Goal: Task Accomplishment & Management: Use online tool/utility

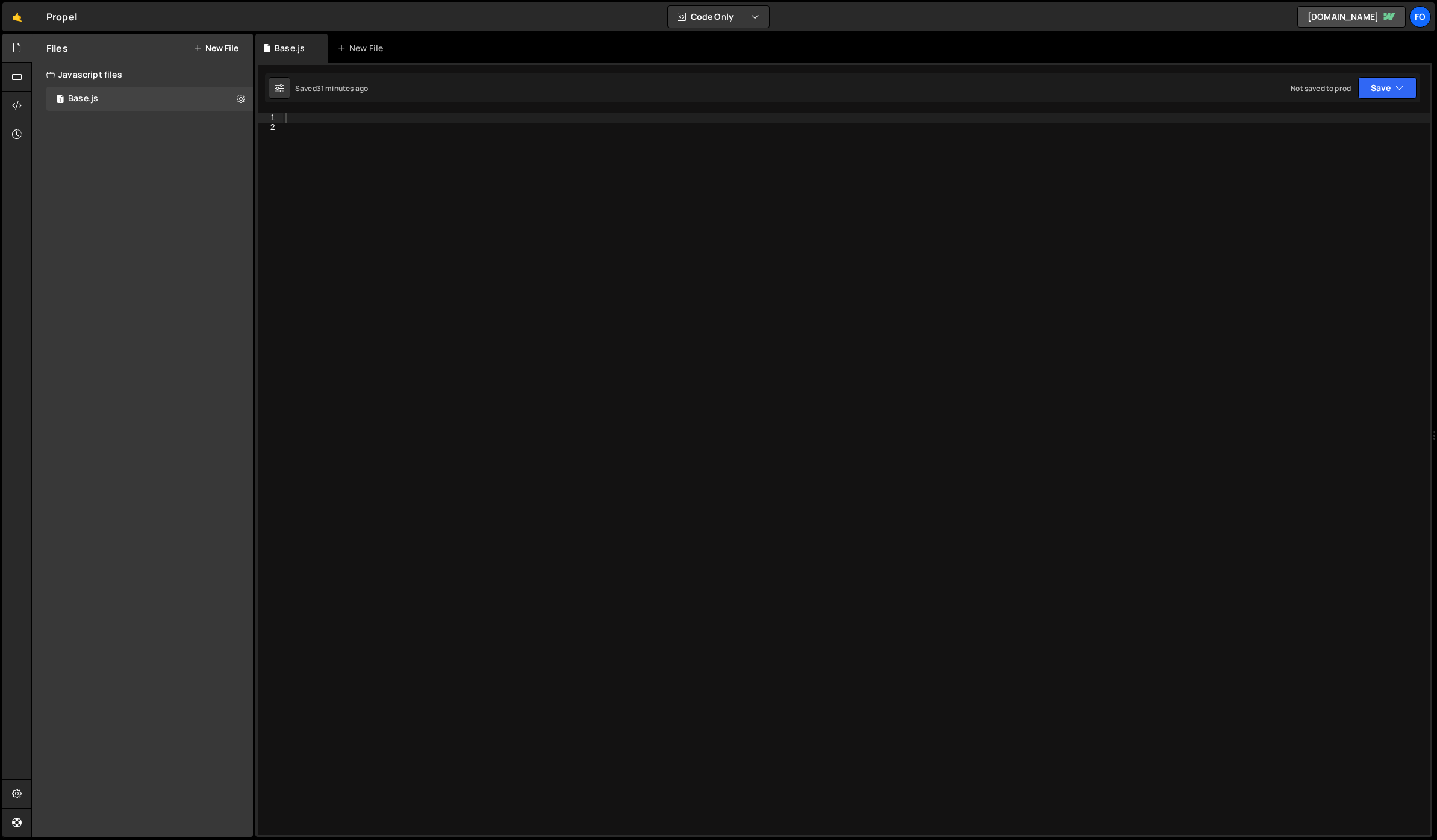
click at [412, 168] on div at bounding box center [857, 483] width 1146 height 740
type textarea "*/"
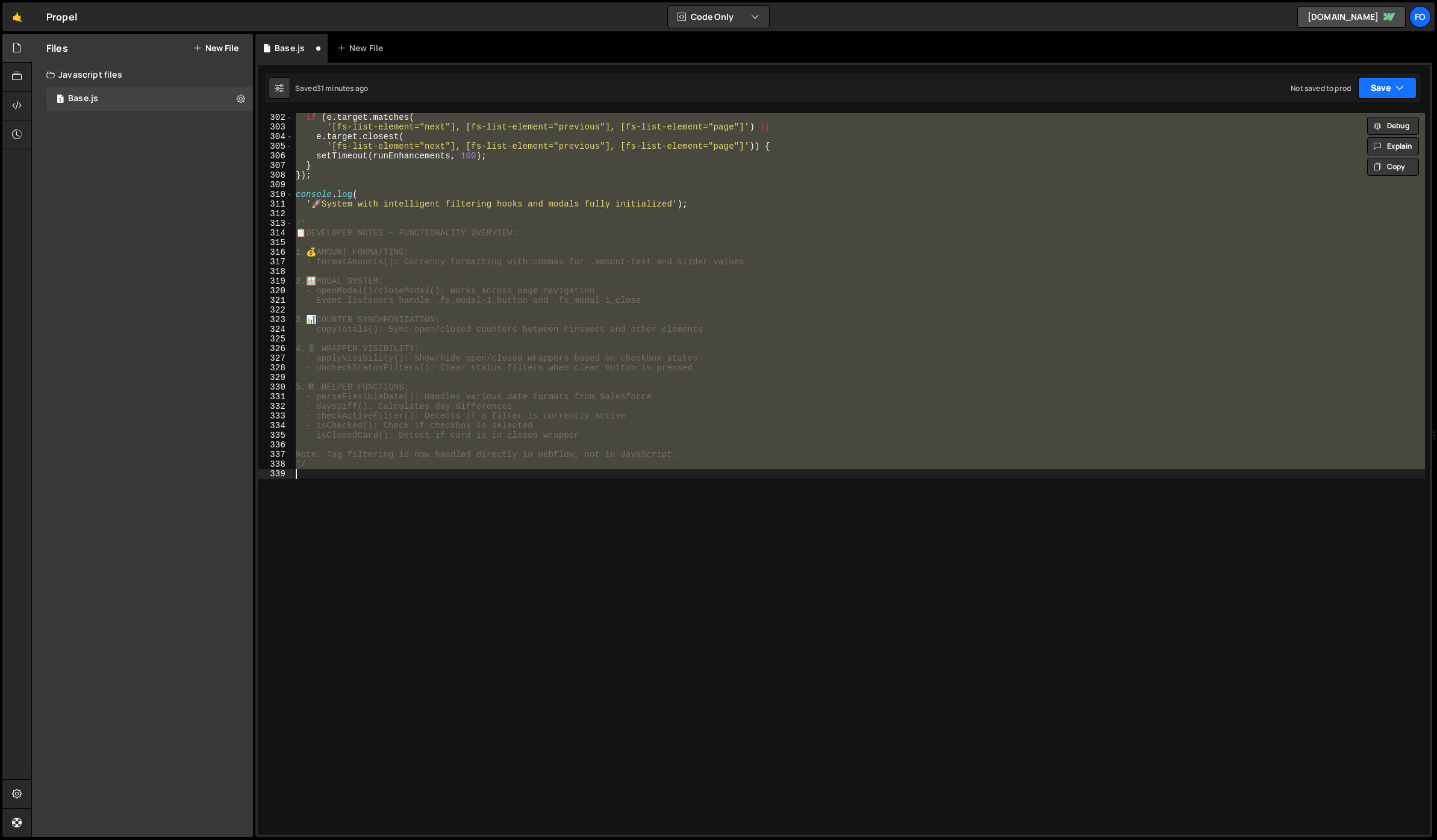
click at [1370, 86] on button "Save" at bounding box center [1387, 88] width 58 height 22
click at [1339, 118] on div "Save to Staging S" at bounding box center [1346, 117] width 125 height 12
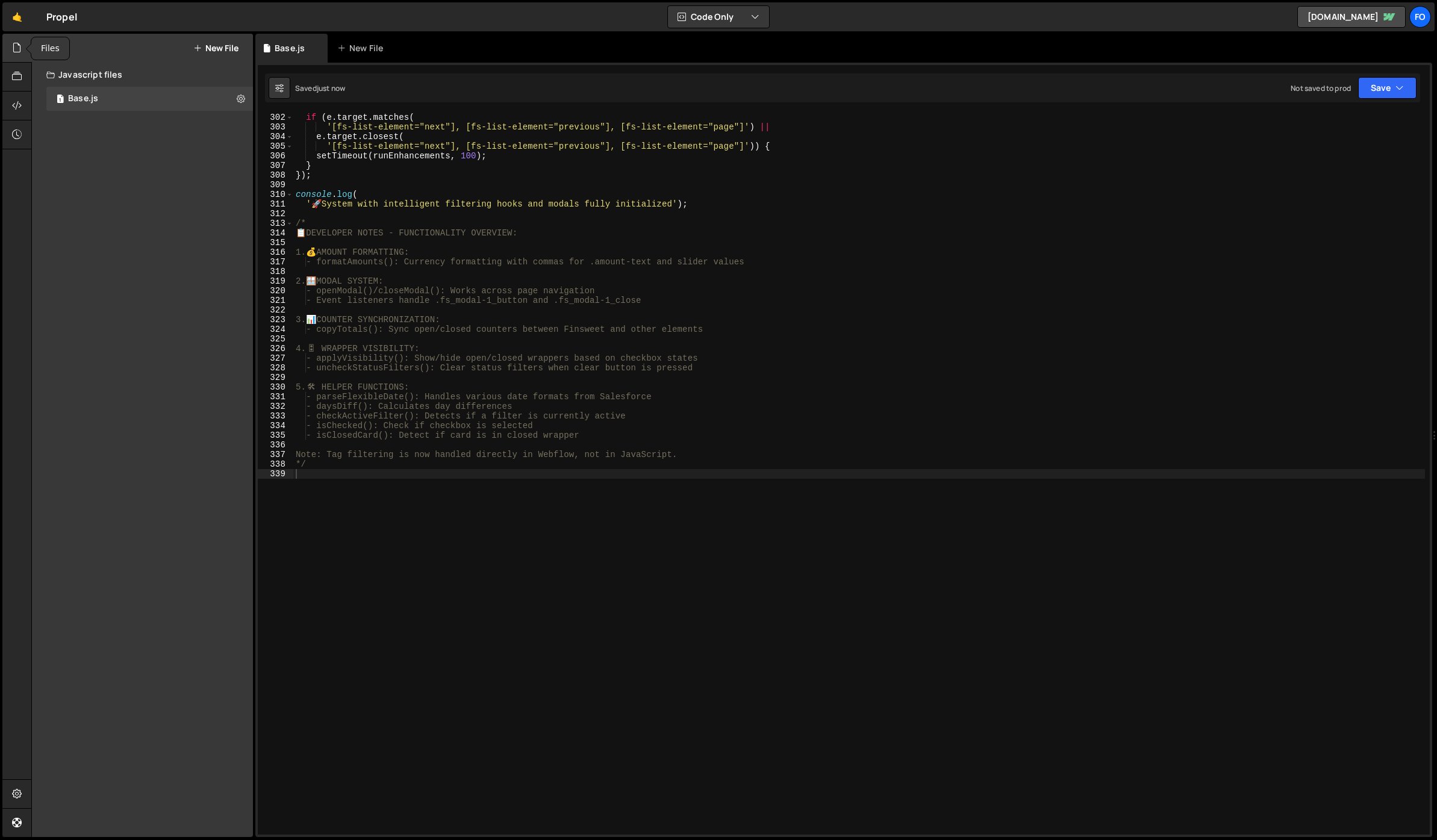
click at [16, 53] on icon at bounding box center [17, 47] width 10 height 13
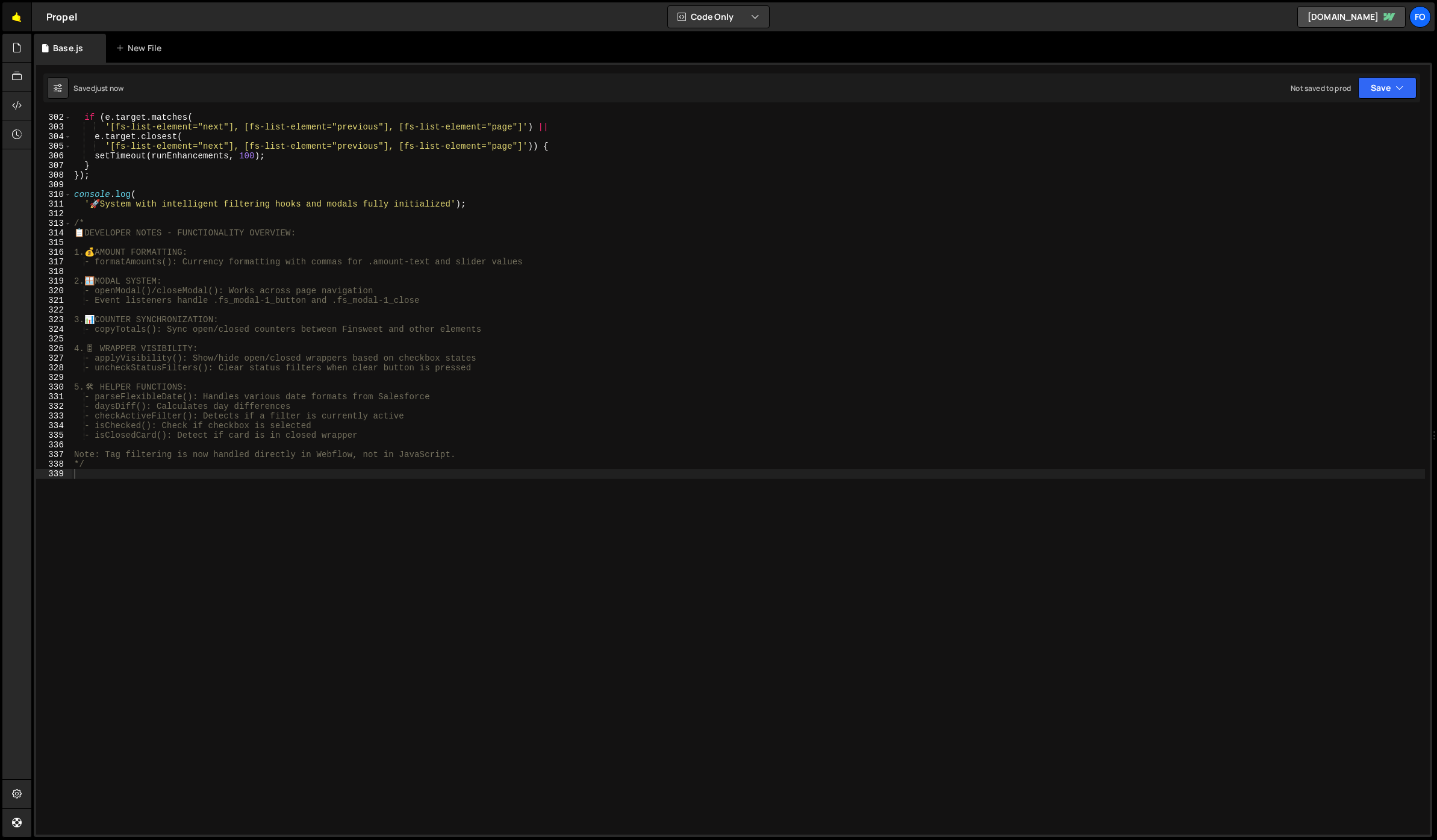
click at [15, 13] on link "🤙" at bounding box center [17, 17] width 29 height 29
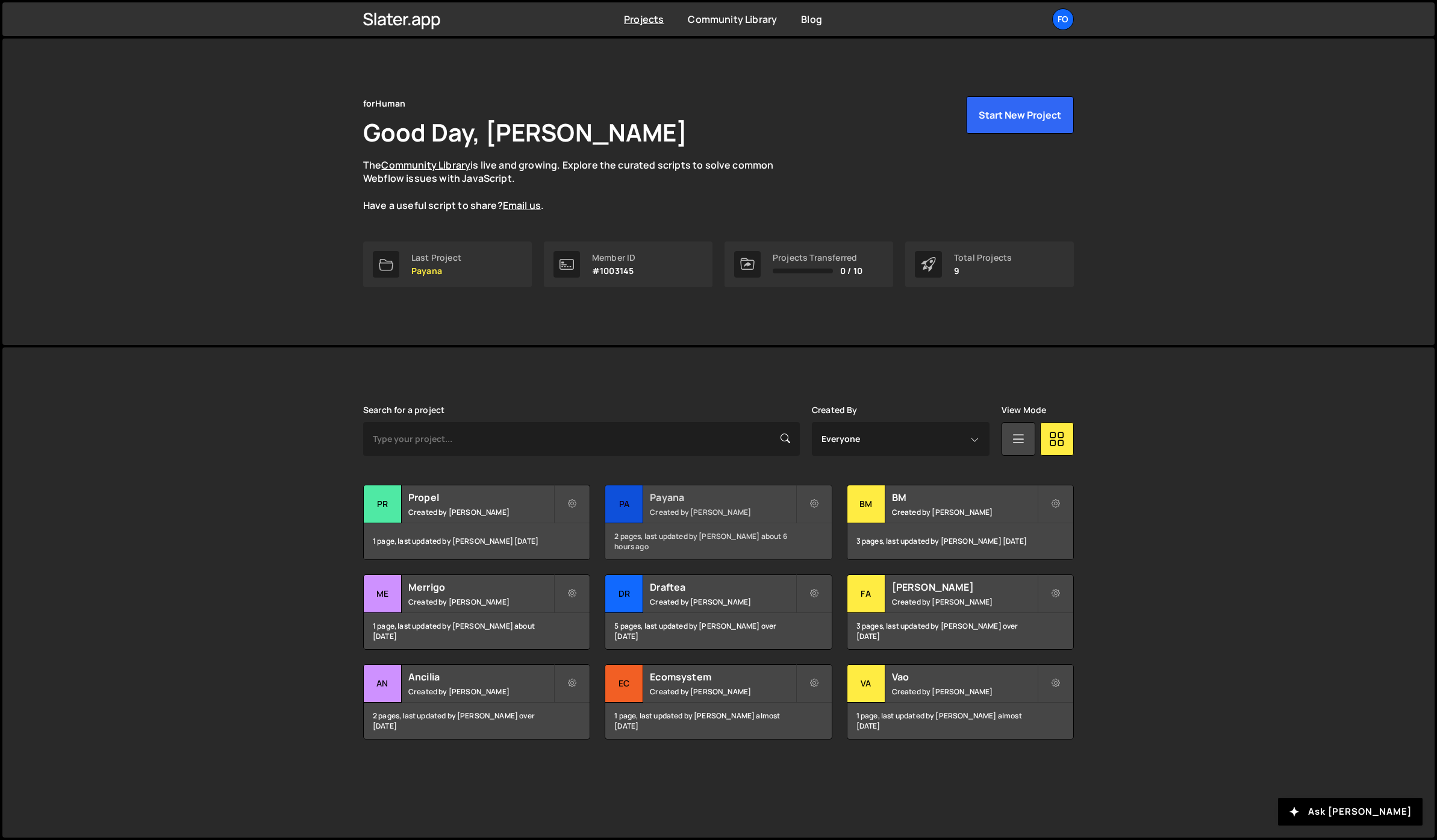
click at [686, 498] on h2 "Payana" at bounding box center [722, 498] width 145 height 13
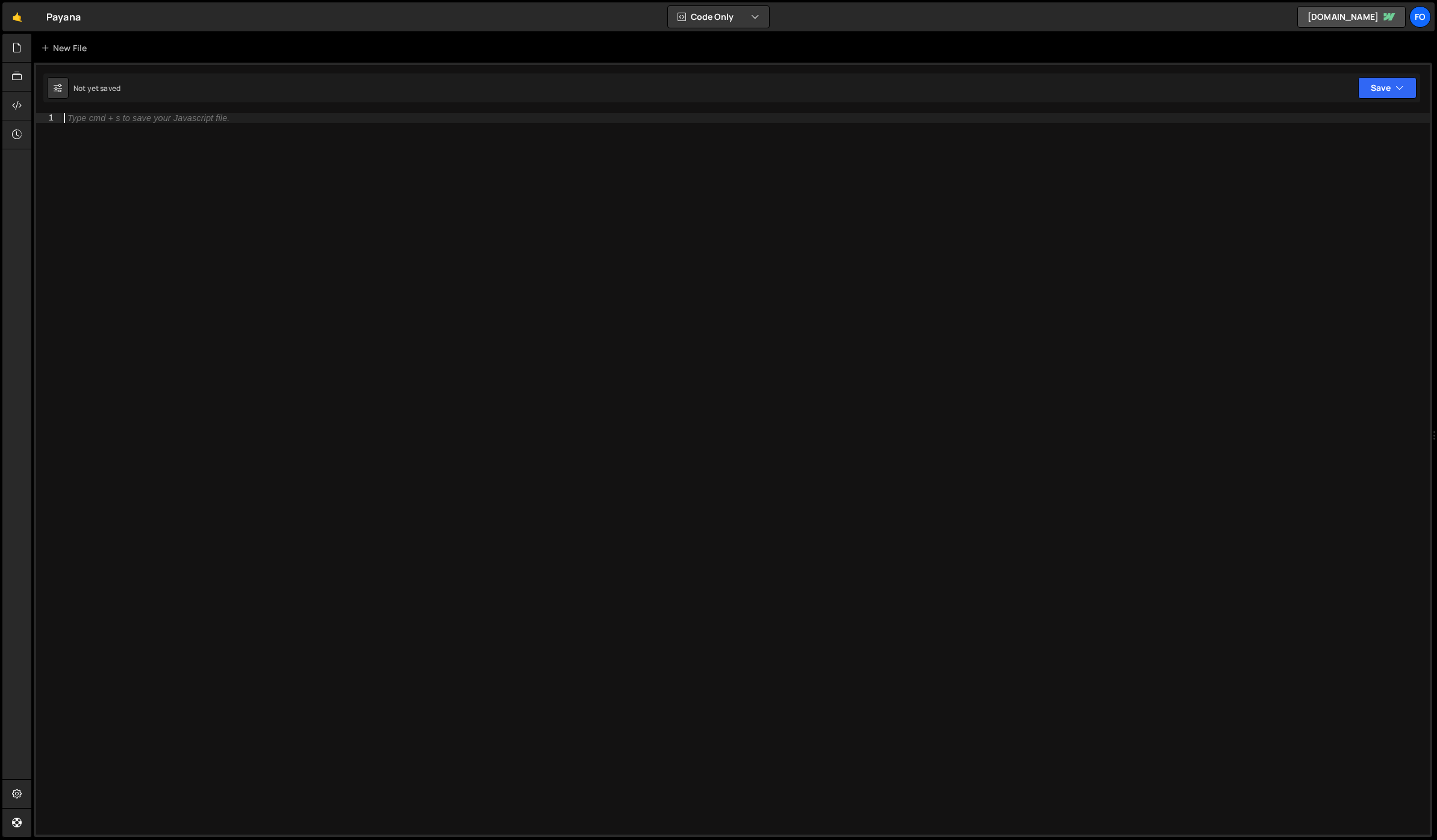
click at [207, 131] on div "Type cmd + s to save your Javascript file." at bounding box center [745, 483] width 1368 height 740
click at [300, 275] on div "Type cmd + s to save your Javascript file." at bounding box center [745, 483] width 1368 height 740
paste textarea "});"
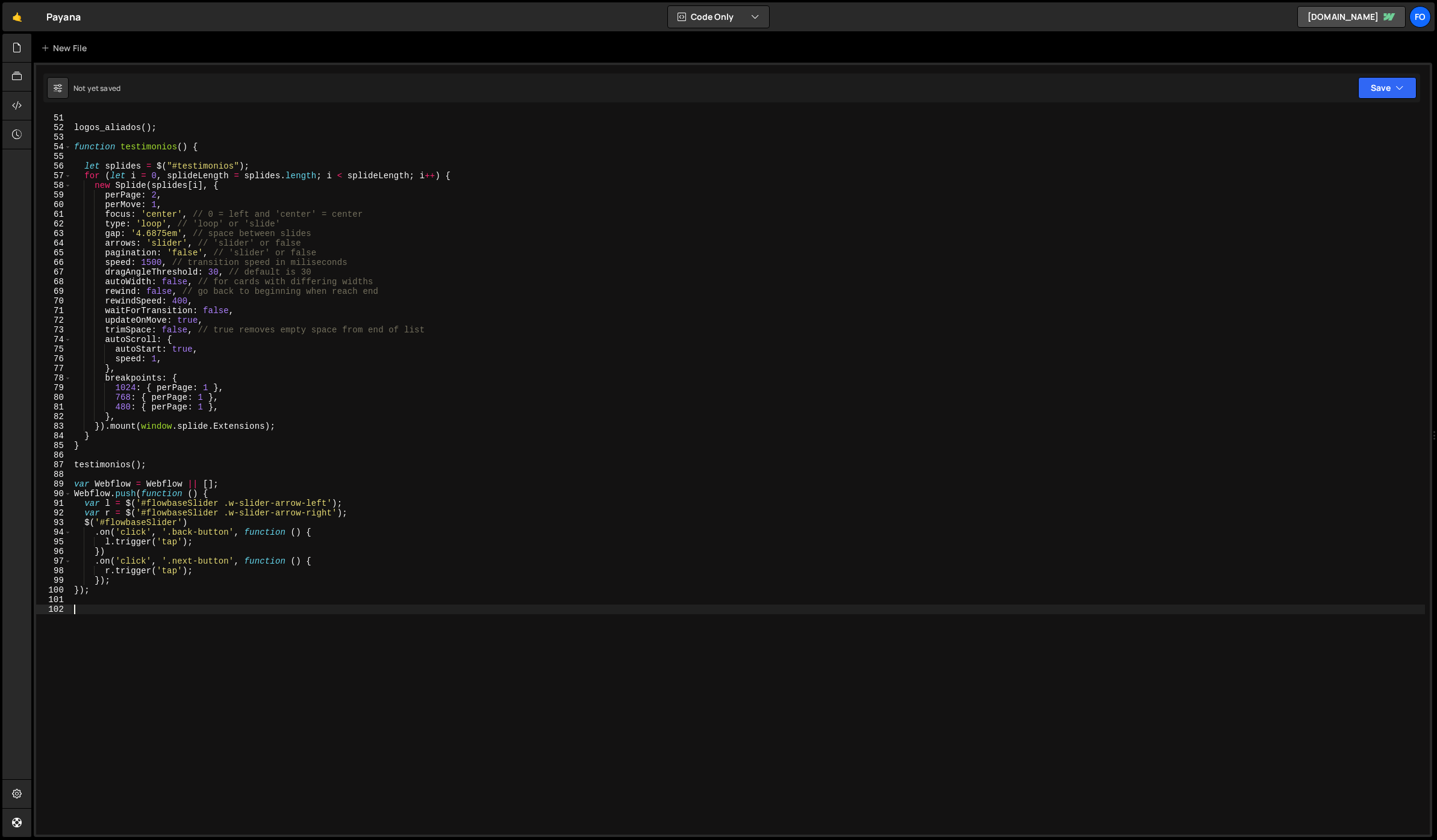
scroll to position [481, 0]
type textarea "});"
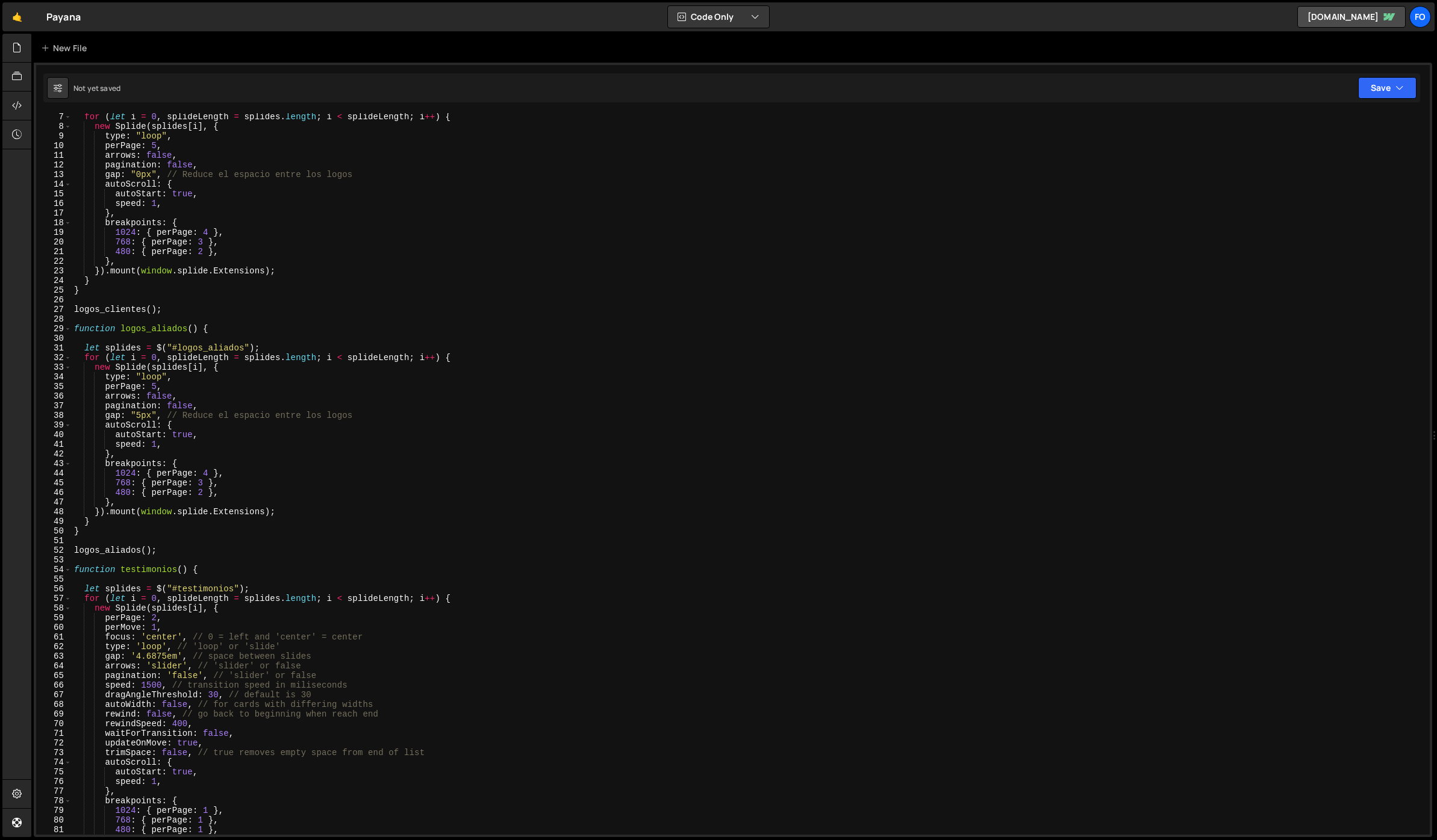
scroll to position [0, 0]
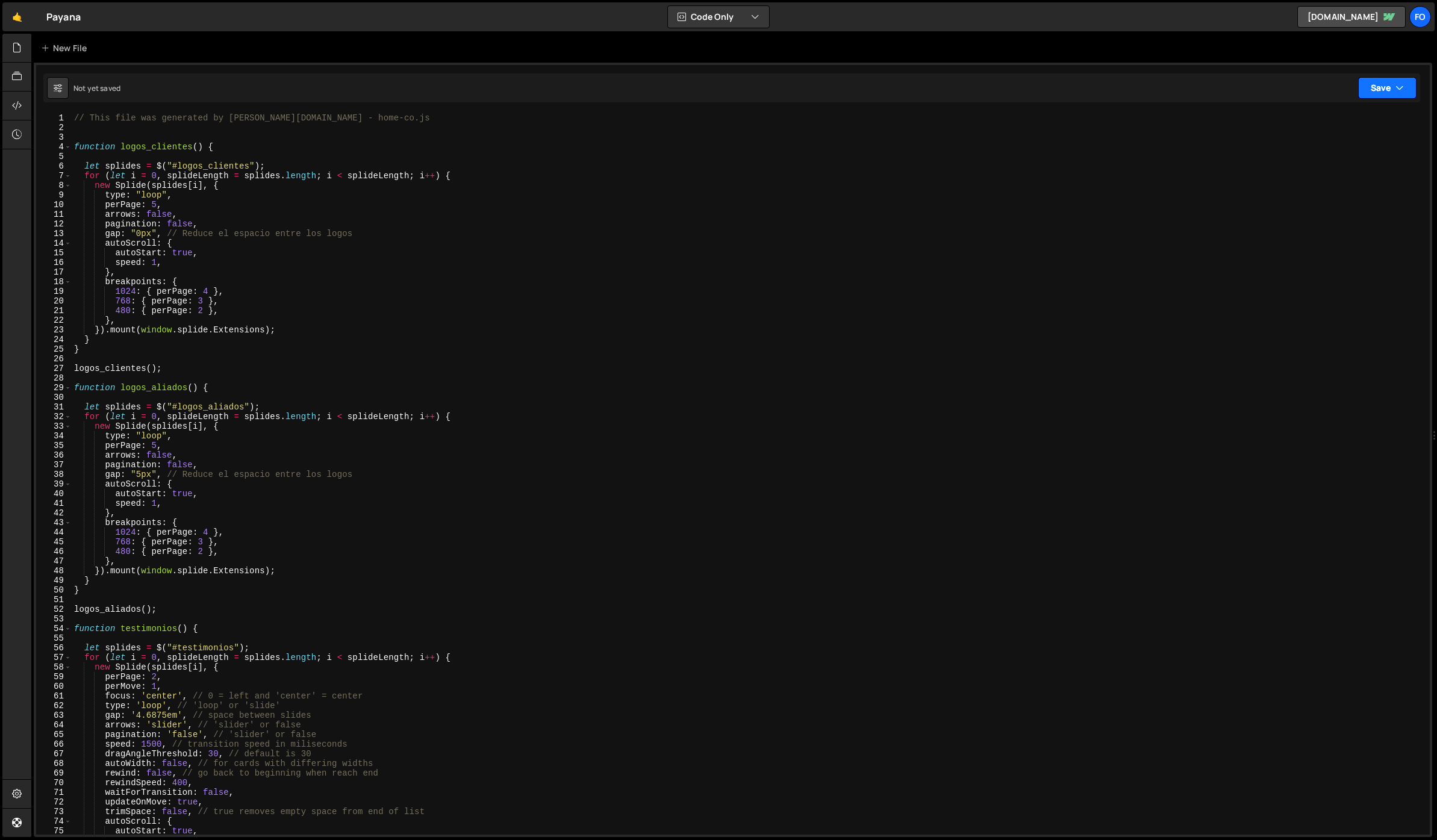
click at [1393, 78] on button "Save" at bounding box center [1387, 88] width 58 height 22
click at [1349, 111] on div "Save to Staging S" at bounding box center [1346, 117] width 125 height 12
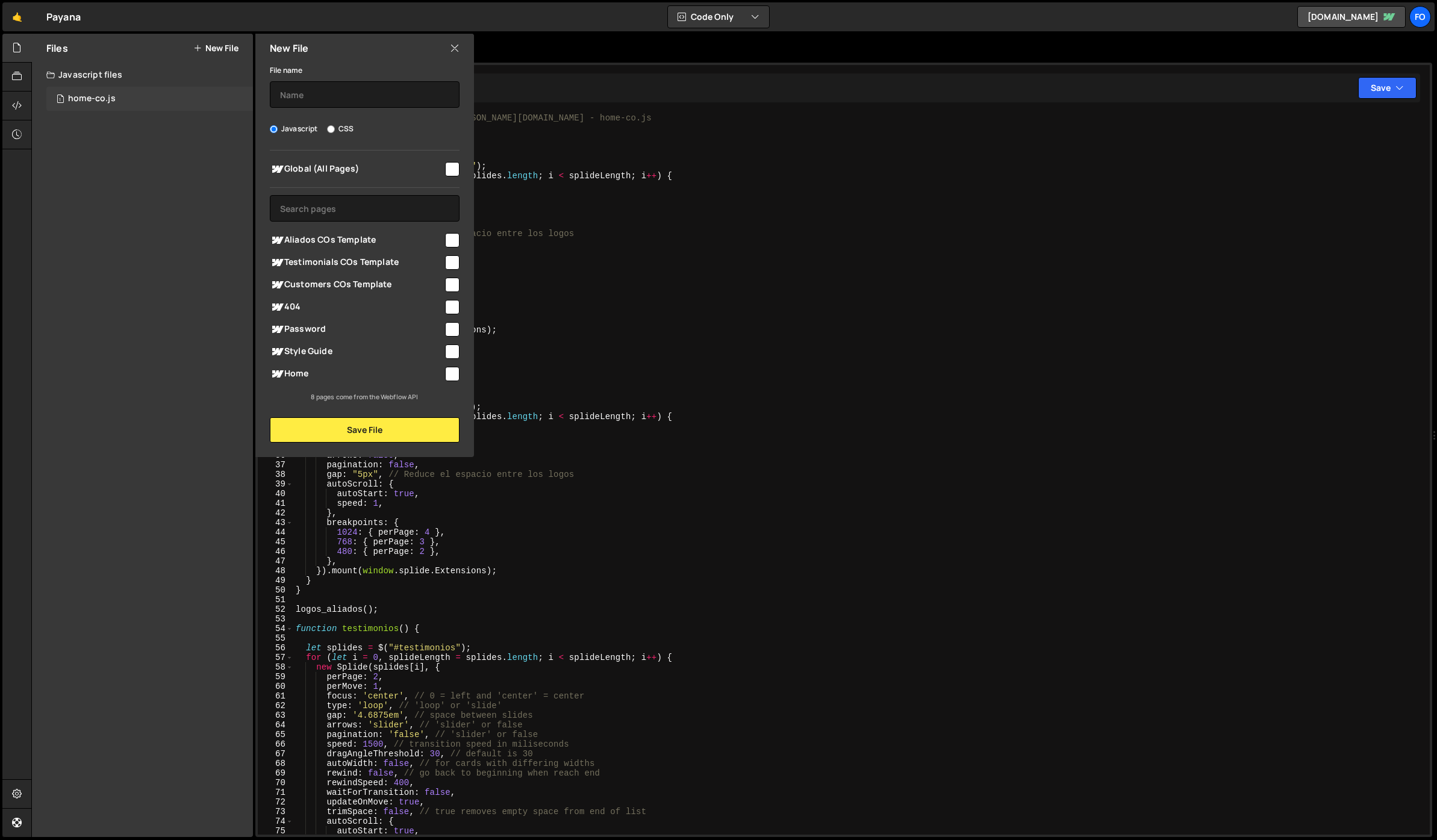
click at [123, 98] on div "1 home-co.js 0" at bounding box center [149, 99] width 206 height 24
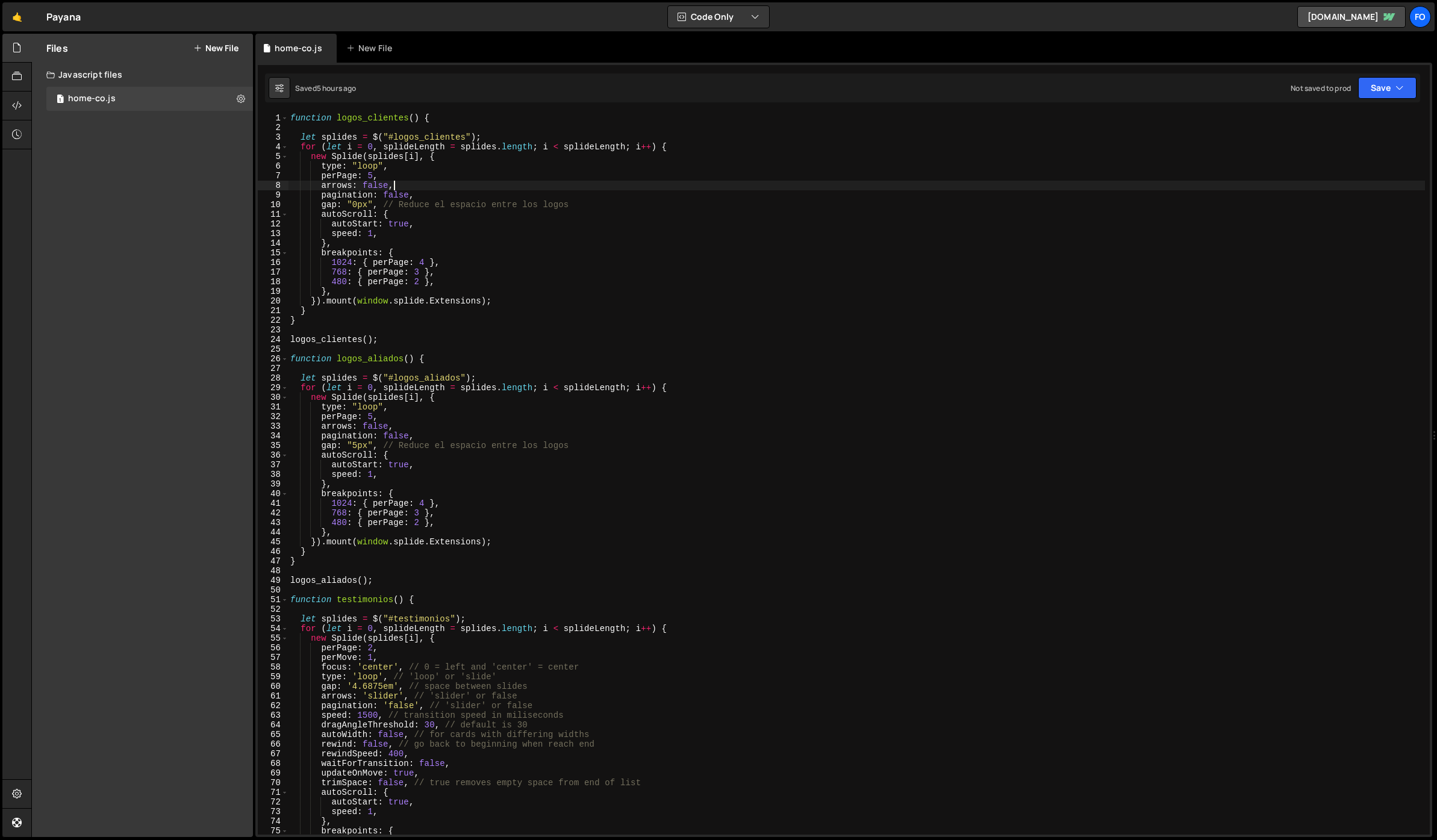
click at [493, 181] on div "function logos_clientes ( ) { let splides = $ ( "#logos_clientes" ) ; for ( let…" at bounding box center [857, 483] width 1137 height 740
click at [99, 99] on div "home-co.js" at bounding box center [92, 98] width 48 height 11
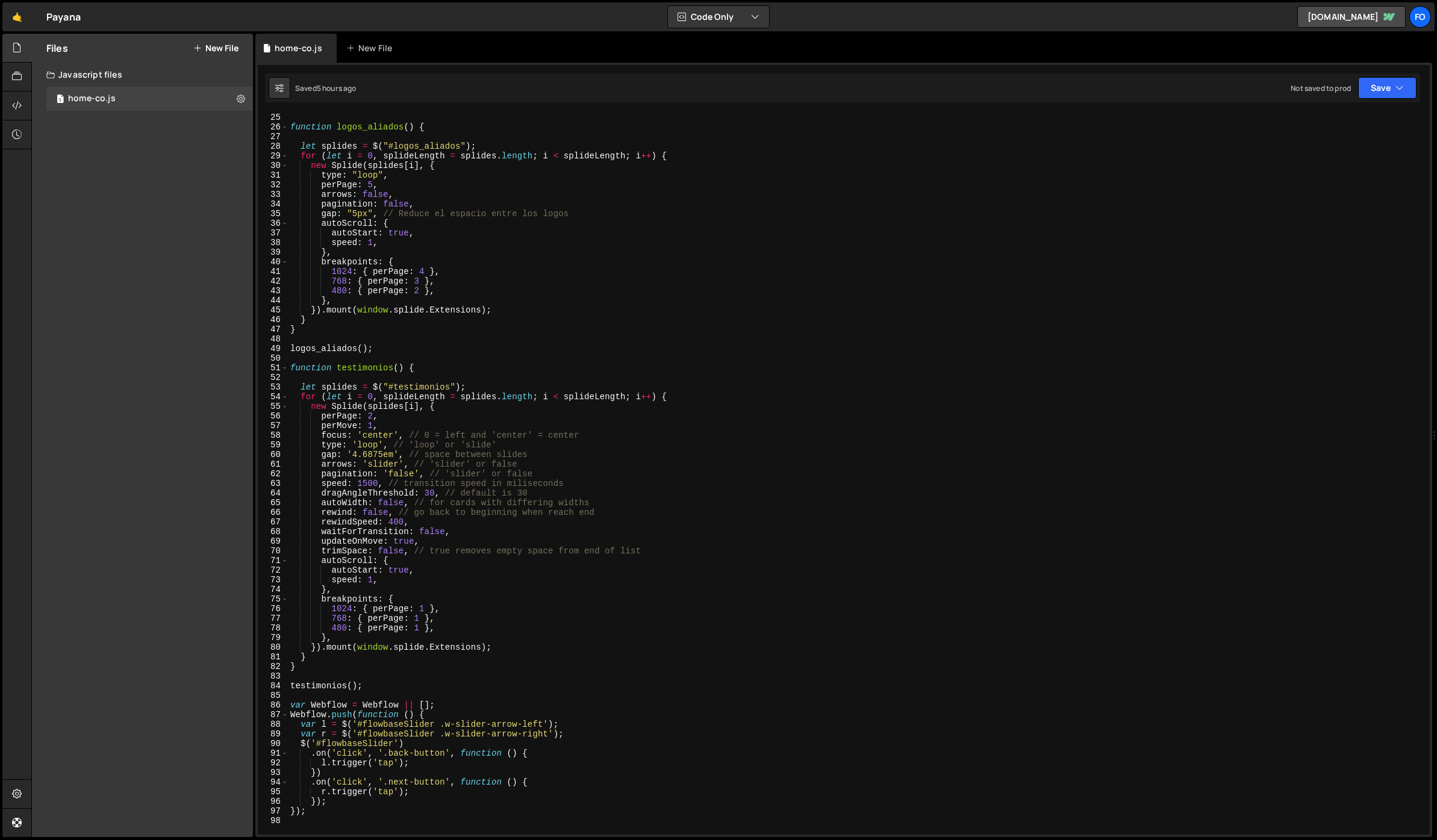
scroll to position [243, 0]
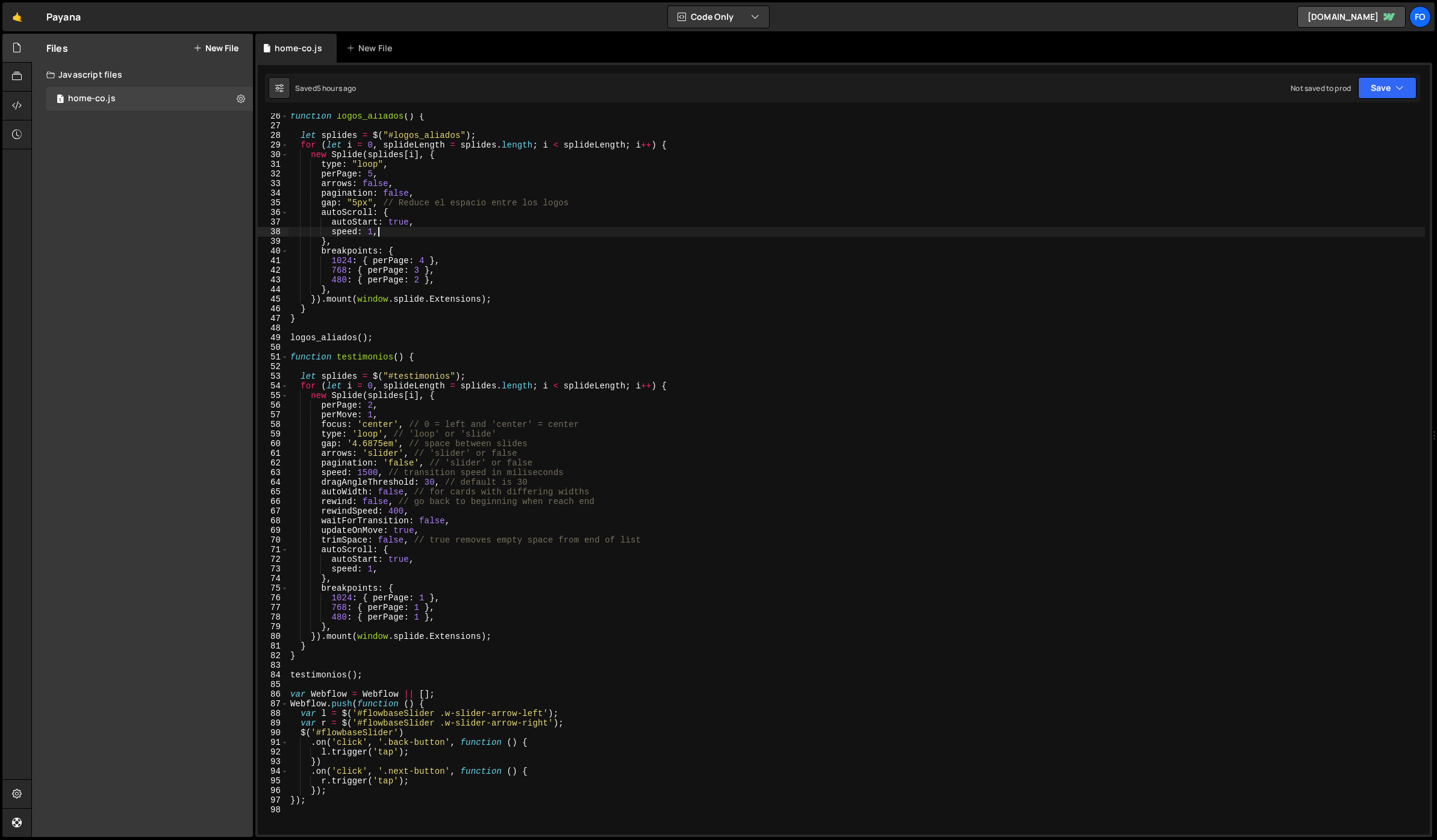
click at [836, 233] on div "function logos_aliados ( ) { let splides = $ ( "#logos_aliados" ) ; for ( let i…" at bounding box center [857, 481] width 1137 height 740
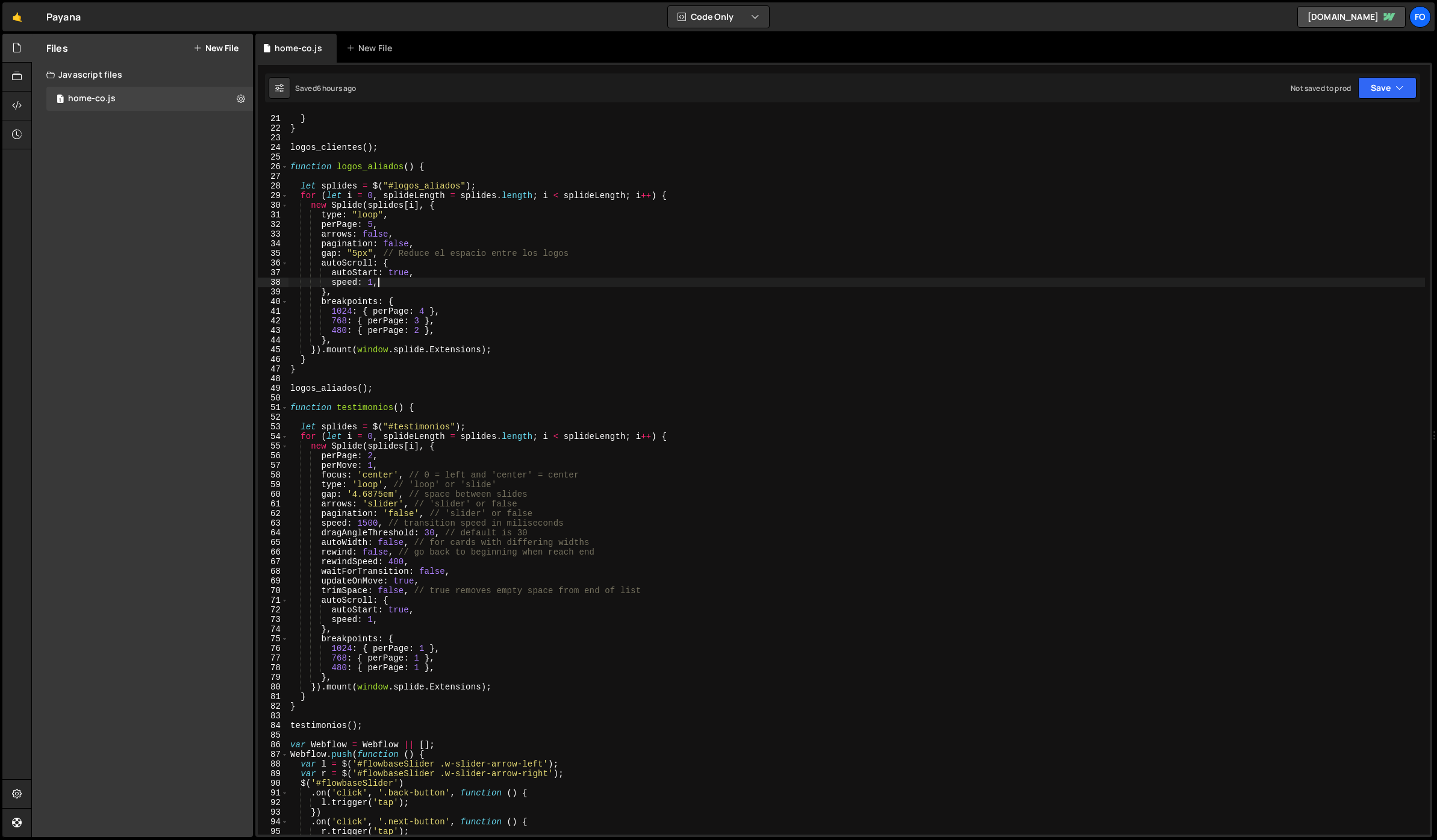
click at [672, 326] on div "}) . mount ( window . splide . Extensions ) ; } } logos_clientes ( ) ; function…" at bounding box center [857, 474] width 1137 height 740
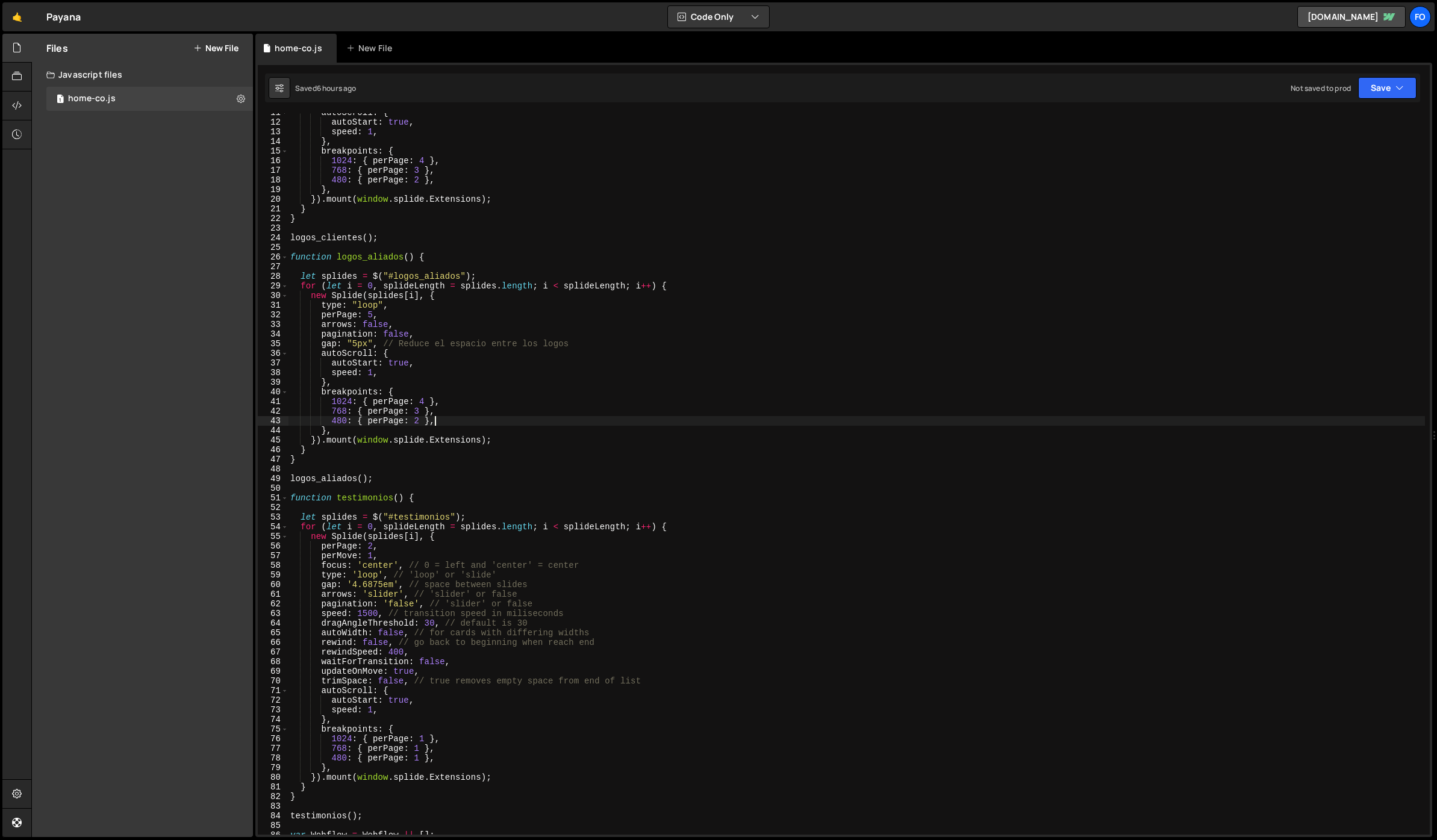
scroll to position [0, 0]
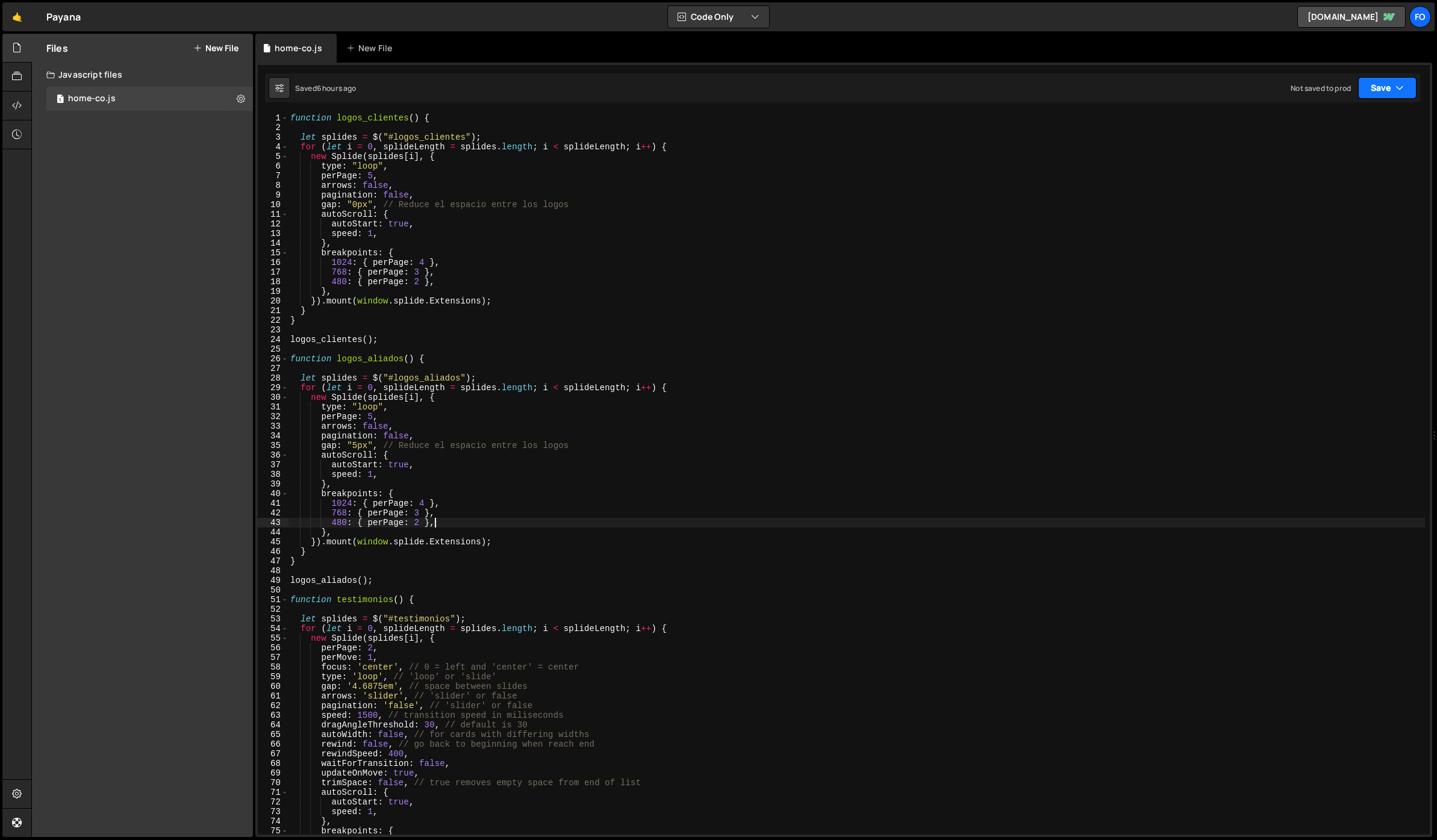
click at [1384, 82] on button "Save" at bounding box center [1387, 88] width 58 height 22
click at [1365, 108] on button "Save to Staging S Saved 6 hours ago" at bounding box center [1347, 125] width 145 height 39
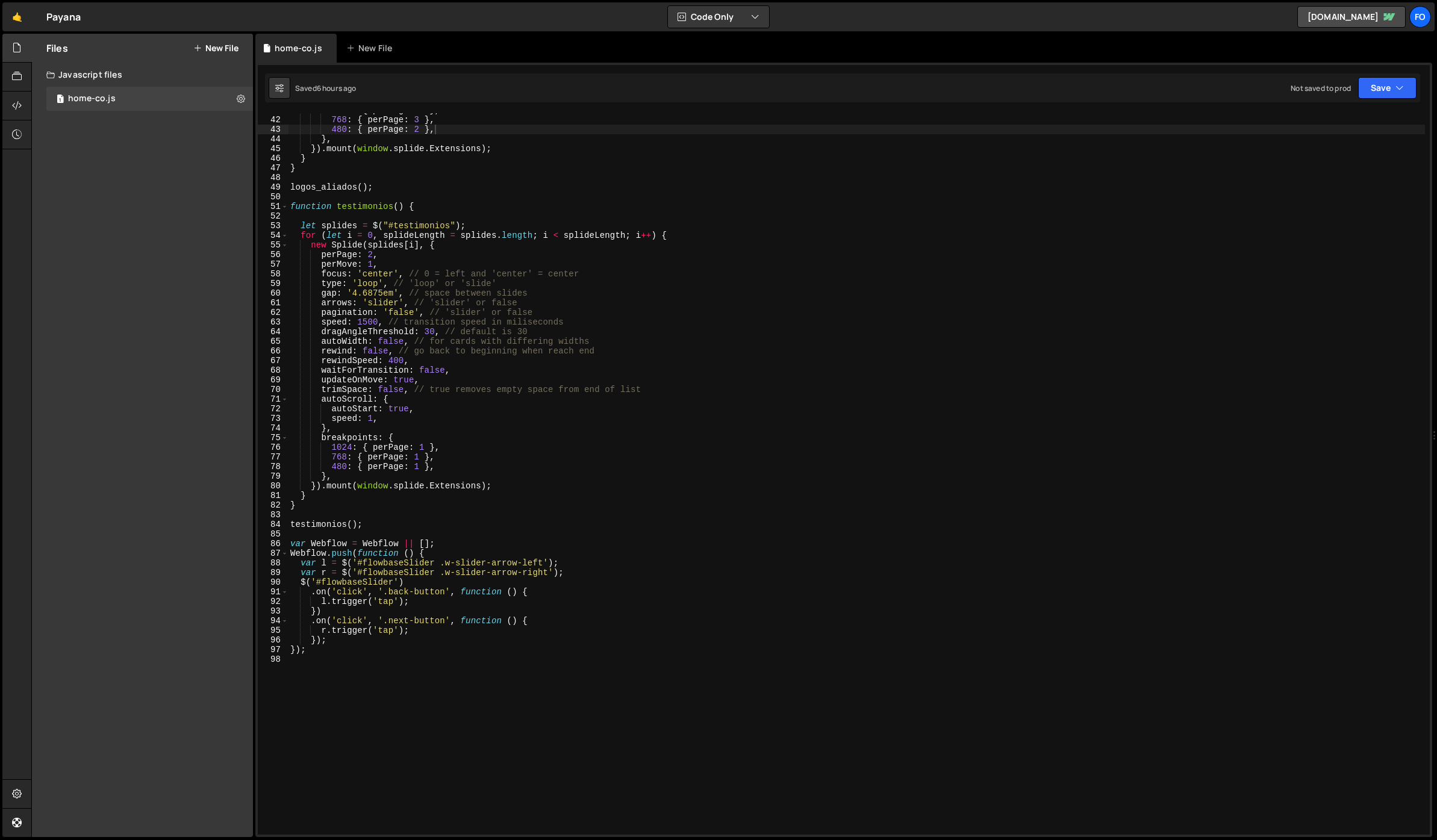
scroll to position [545, 0]
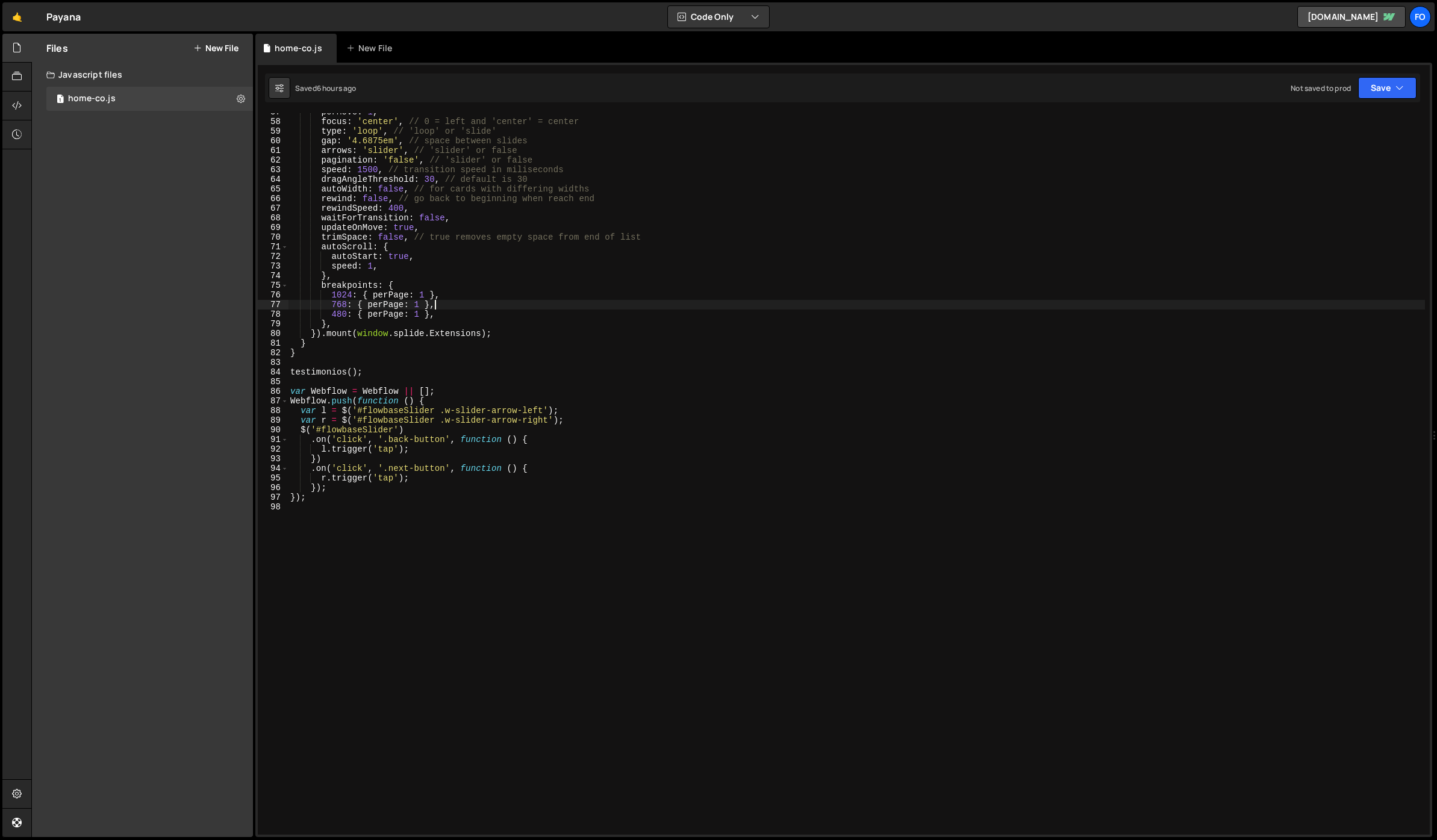
click at [571, 302] on div "perMove : 1 , focus : 'center' , // 0 = left and 'center' = center type : 'loop…" at bounding box center [857, 477] width 1137 height 740
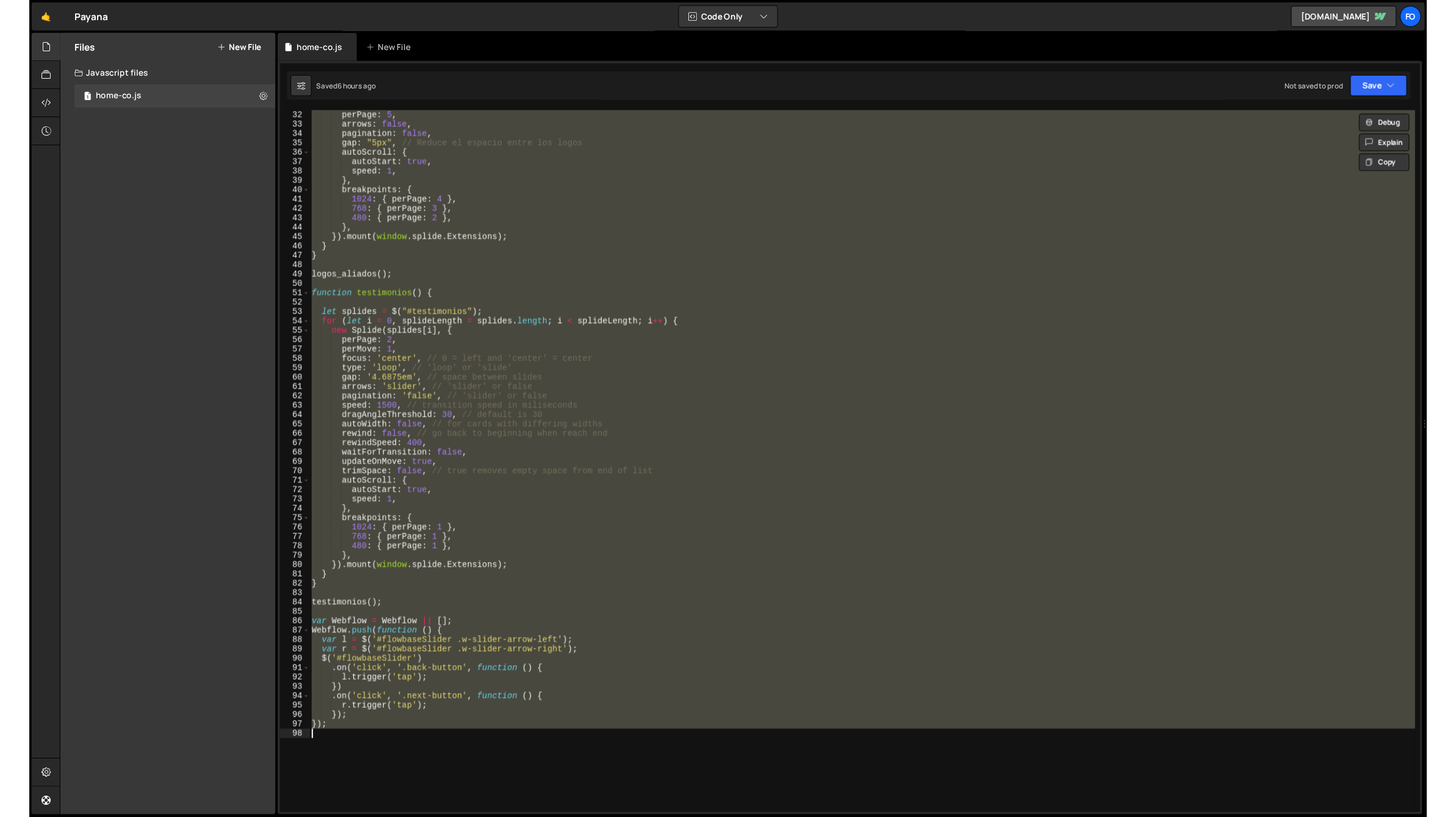
scroll to position [243, 0]
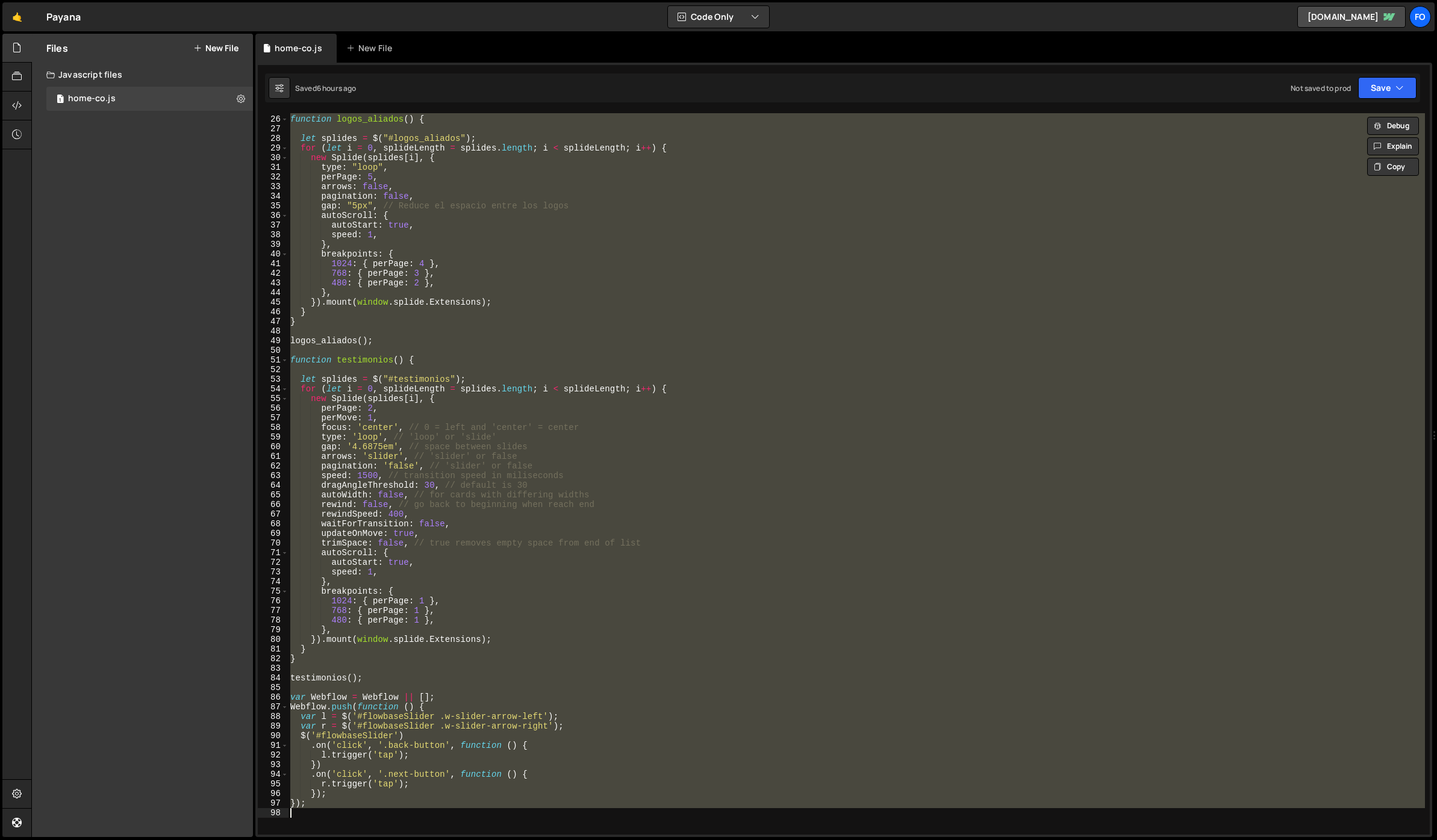
click at [628, 390] on div "function logos_aliados ( ) { let splides = $ ( "#logos_aliados" ) ; for ( let i…" at bounding box center [857, 473] width 1137 height 722
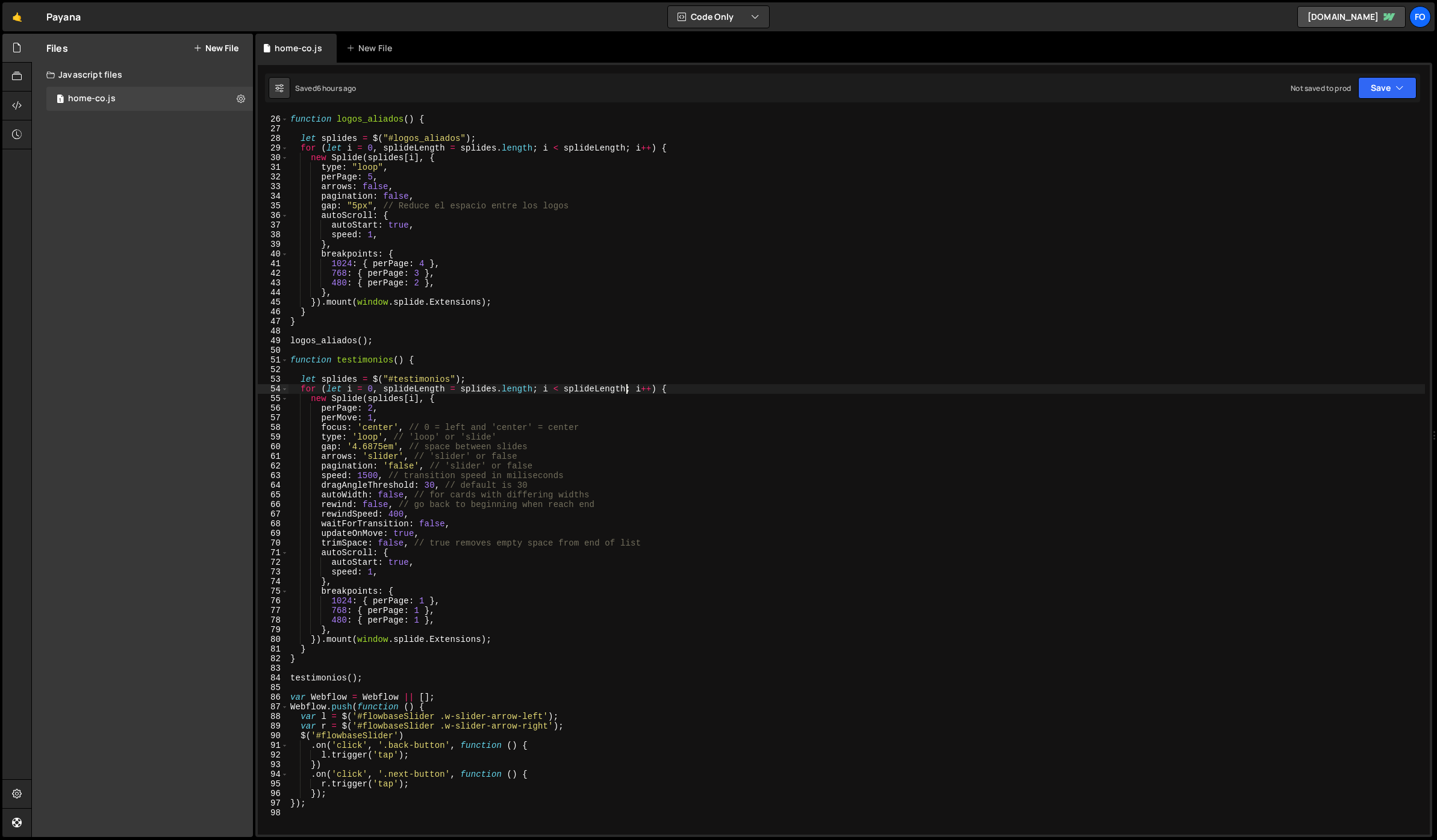
click at [708, 384] on div "function logos_aliados ( ) { let splides = $ ( "#logos_aliados" ) ; for ( let i…" at bounding box center [857, 475] width 1137 height 740
click at [666, 577] on div "function logos_aliados ( ) { let splides = $ ( "#logos_aliados" ) ; for ( let i…" at bounding box center [857, 475] width 1137 height 740
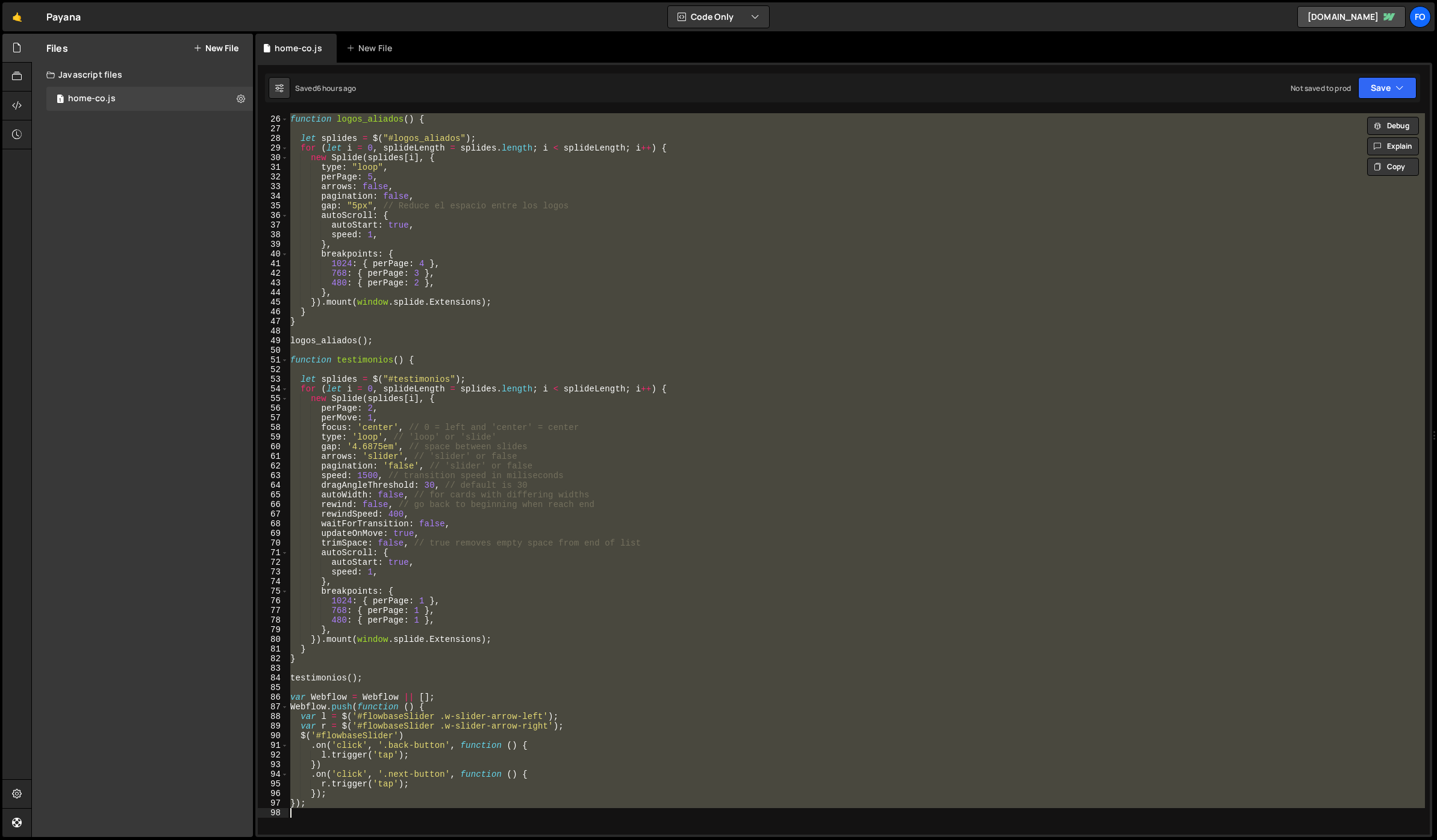
click at [580, 446] on div "function logos_aliados ( ) { let splides = $ ( "#logos_aliados" ) ; for ( let i…" at bounding box center [857, 473] width 1137 height 722
click at [510, 400] on div "function logos_aliados ( ) { let splides = $ ( "#logos_aliados" ) ; for ( let i…" at bounding box center [857, 473] width 1137 height 722
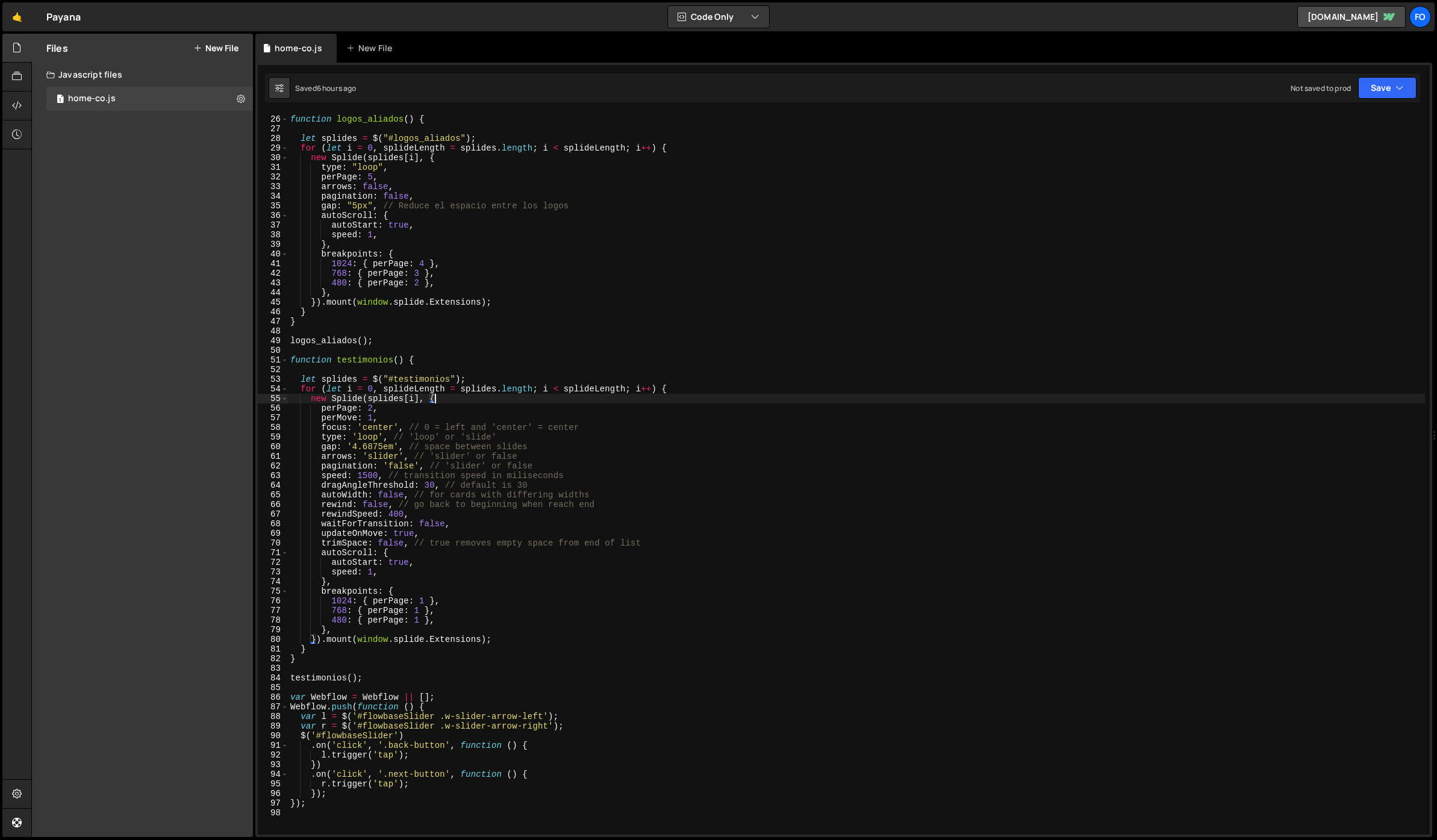
click at [425, 379] on div "function logos_aliados ( ) { let splides = $ ( "#logos_aliados" ) ; for ( let i…" at bounding box center [857, 475] width 1137 height 740
type textarea "let splides = $("#testimonios");"
click at [425, 379] on div "function logos_aliados ( ) { let splides = $ ( "#logos_aliados" ) ; for ( let i…" at bounding box center [857, 475] width 1137 height 740
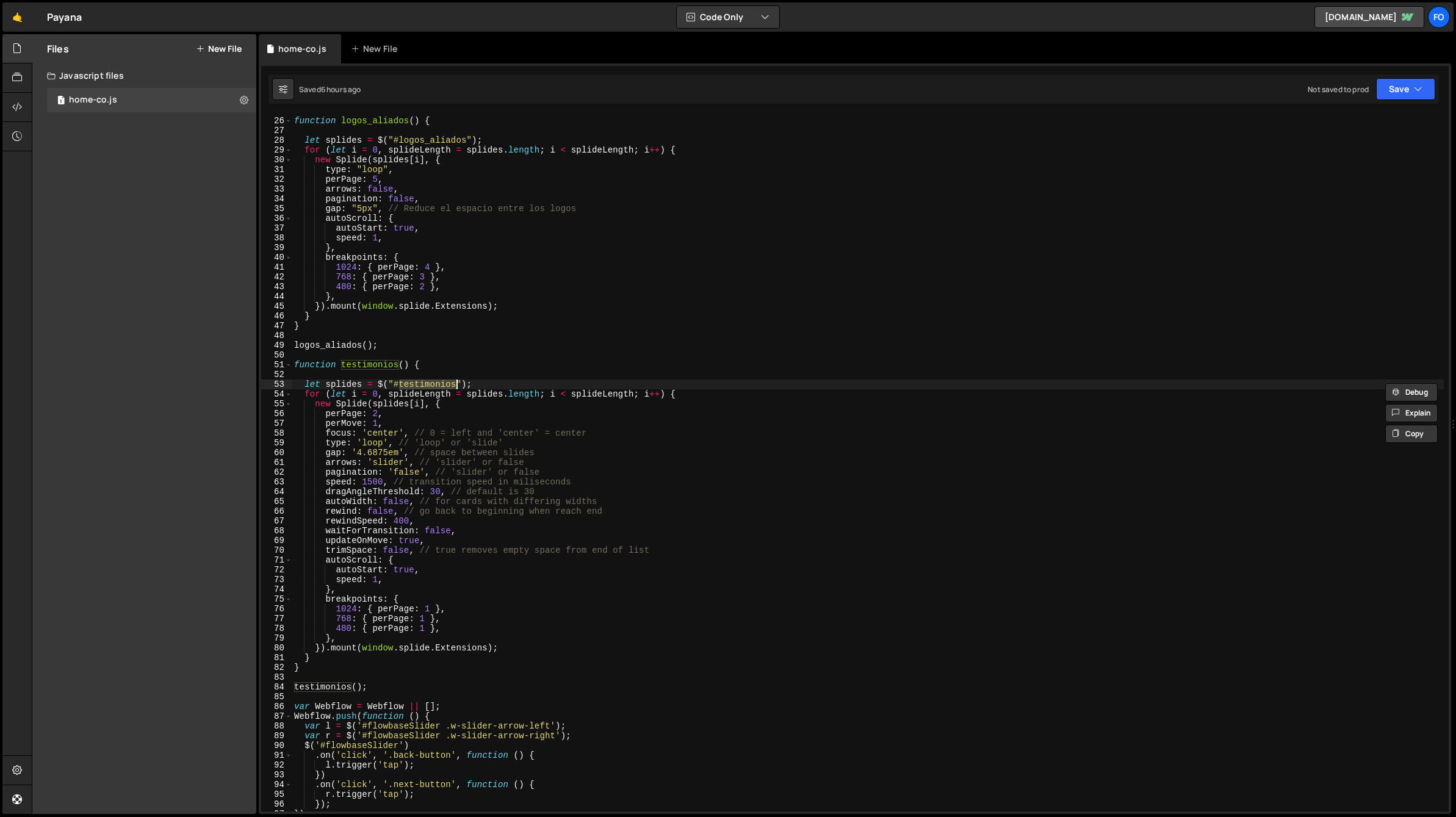
click at [566, 335] on div "function logos_aliados ( ) { let splides = $ ( "#logos_aliados" ) ; for ( let i…" at bounding box center [868, 464] width 1152 height 717
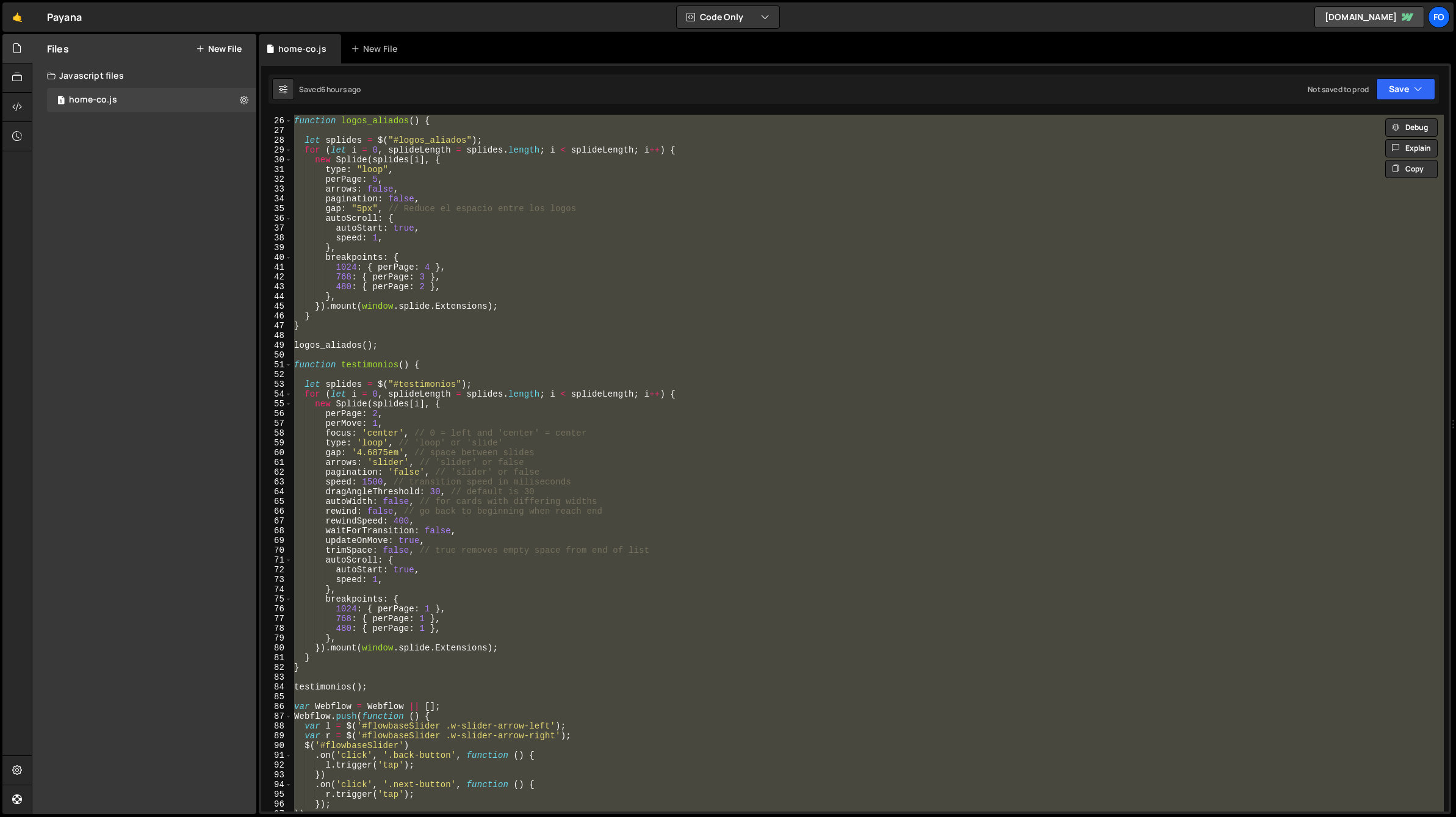
paste textarea "if (yrSpan) yrSpan.textContent = new Date().getFullYear();"
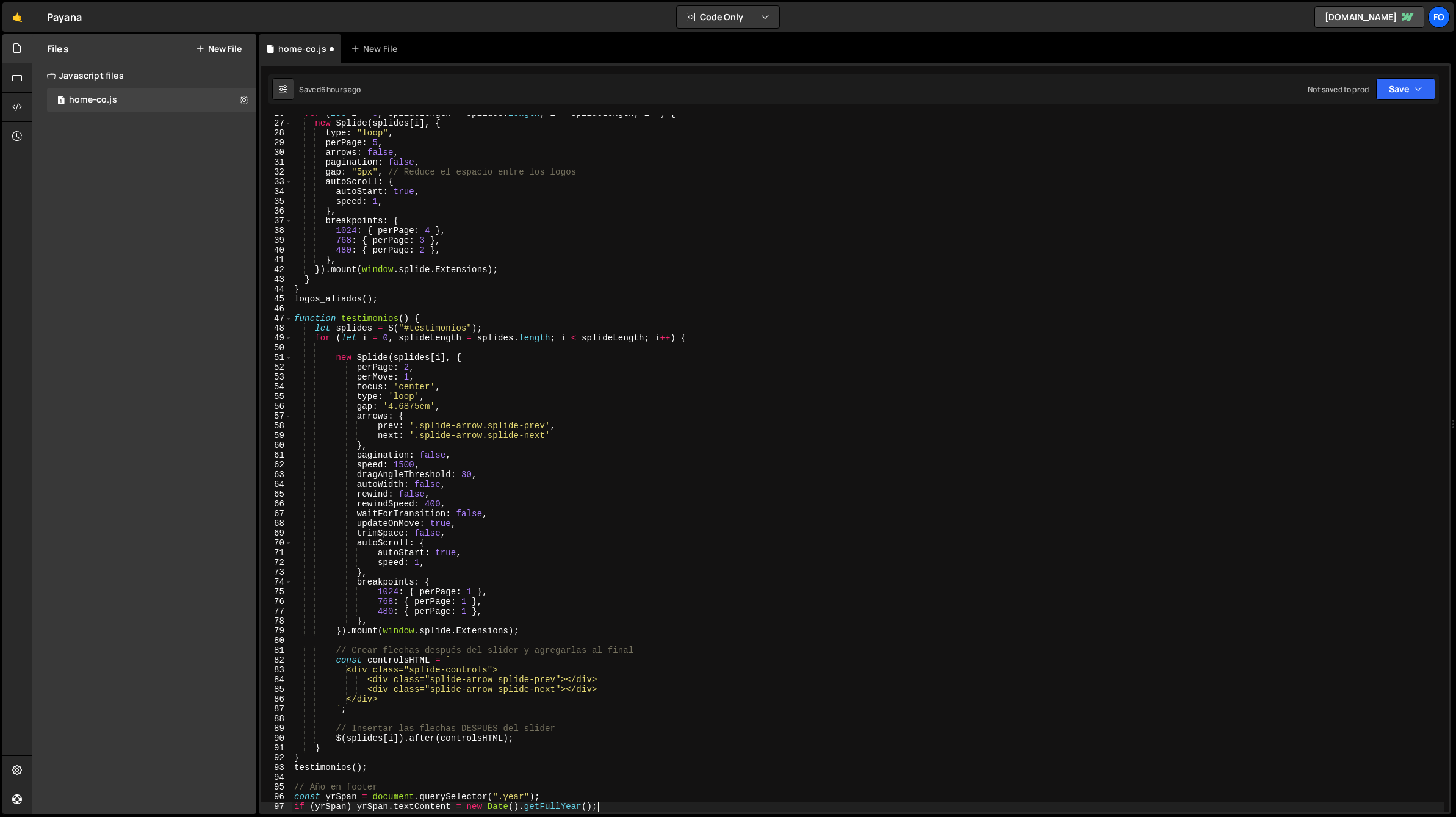
scroll to position [250, 0]
click at [1398, 93] on button "Save" at bounding box center [1406, 89] width 59 height 22
click at [1373, 114] on div "Save to Staging S" at bounding box center [1364, 118] width 127 height 12
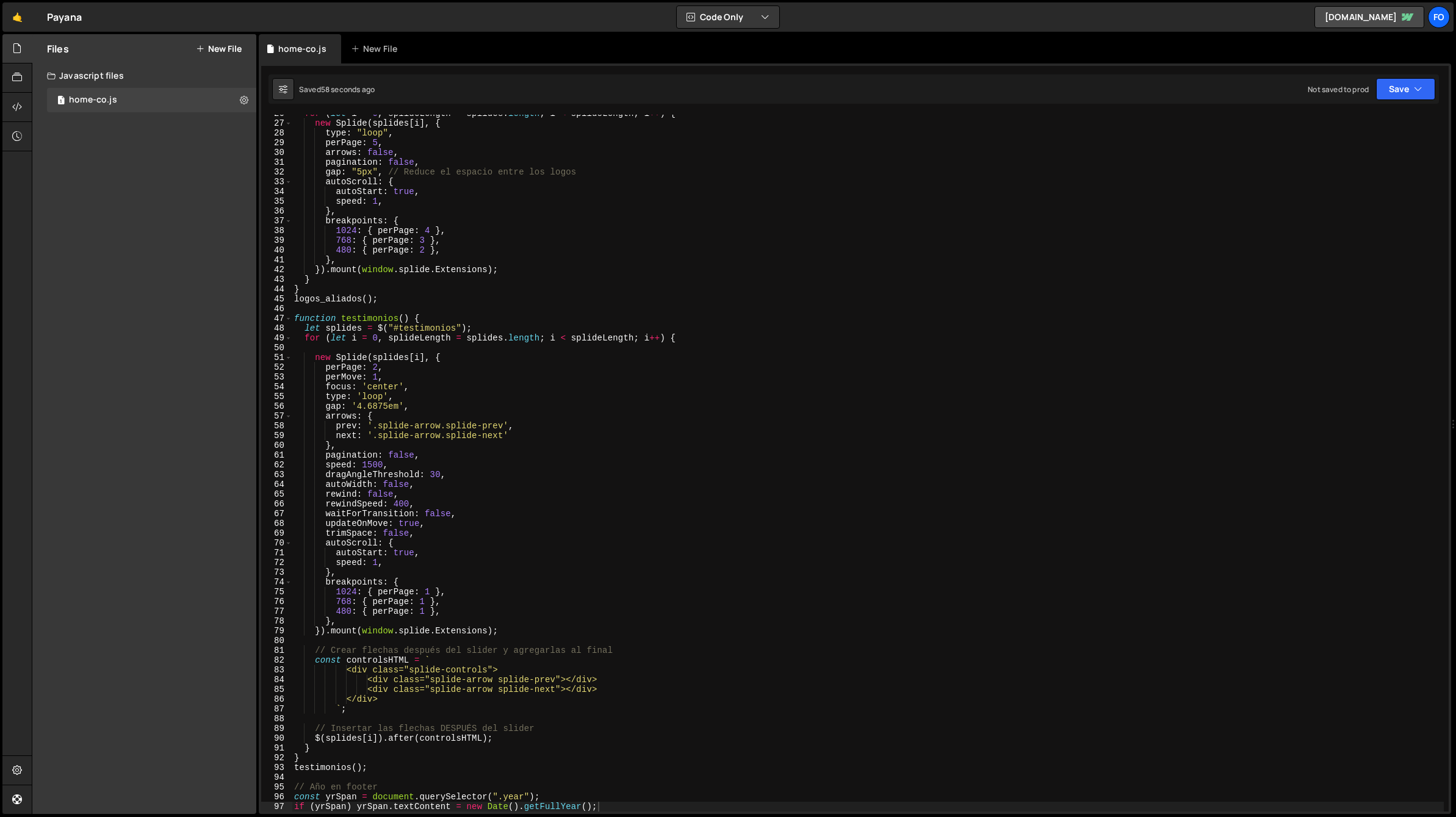
click at [628, 299] on div "for ( let i = 0 , splideLength = splides . length ; i < splideLength ; i ++ ) {…" at bounding box center [868, 467] width 1152 height 717
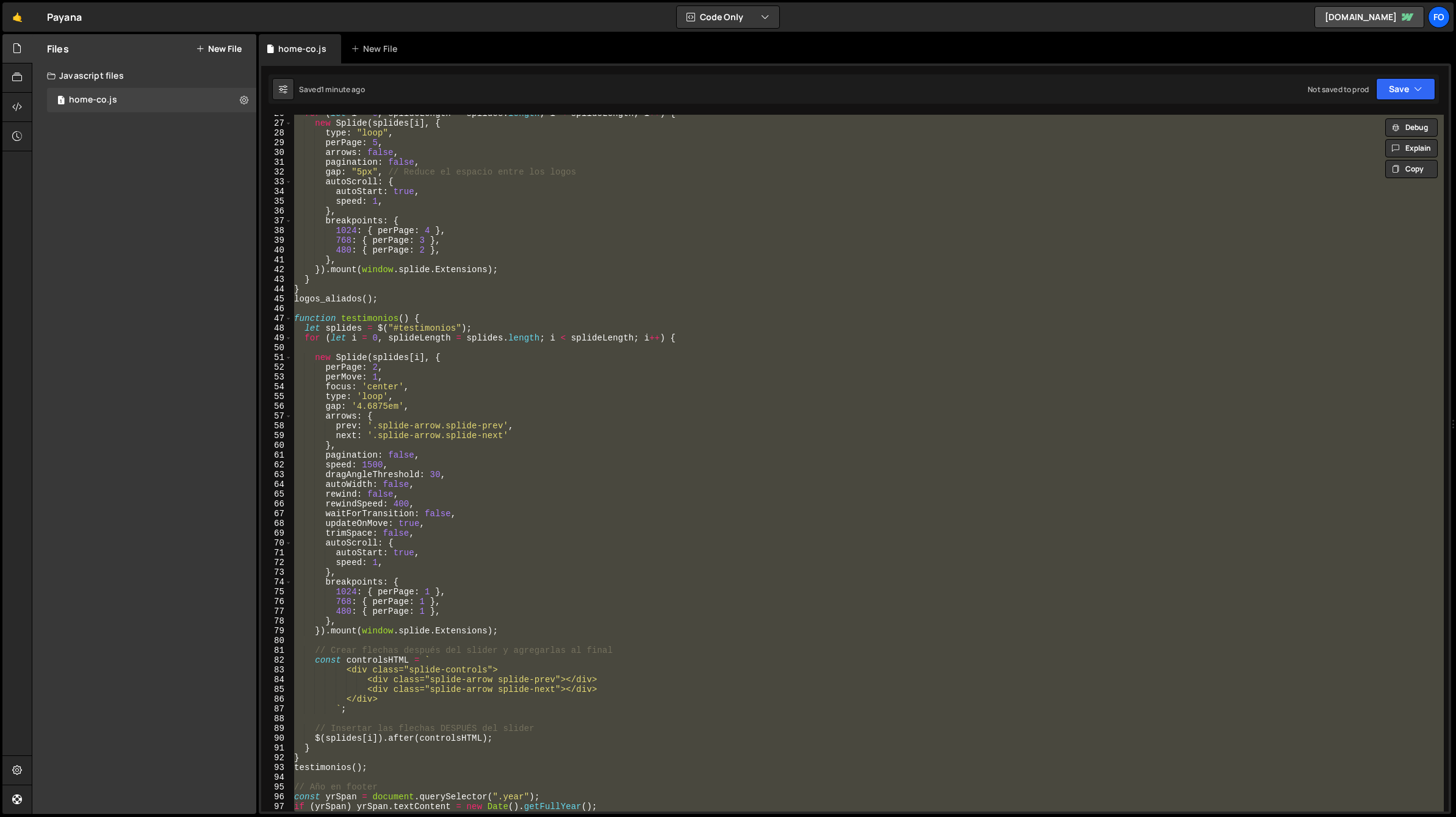
paste textarea
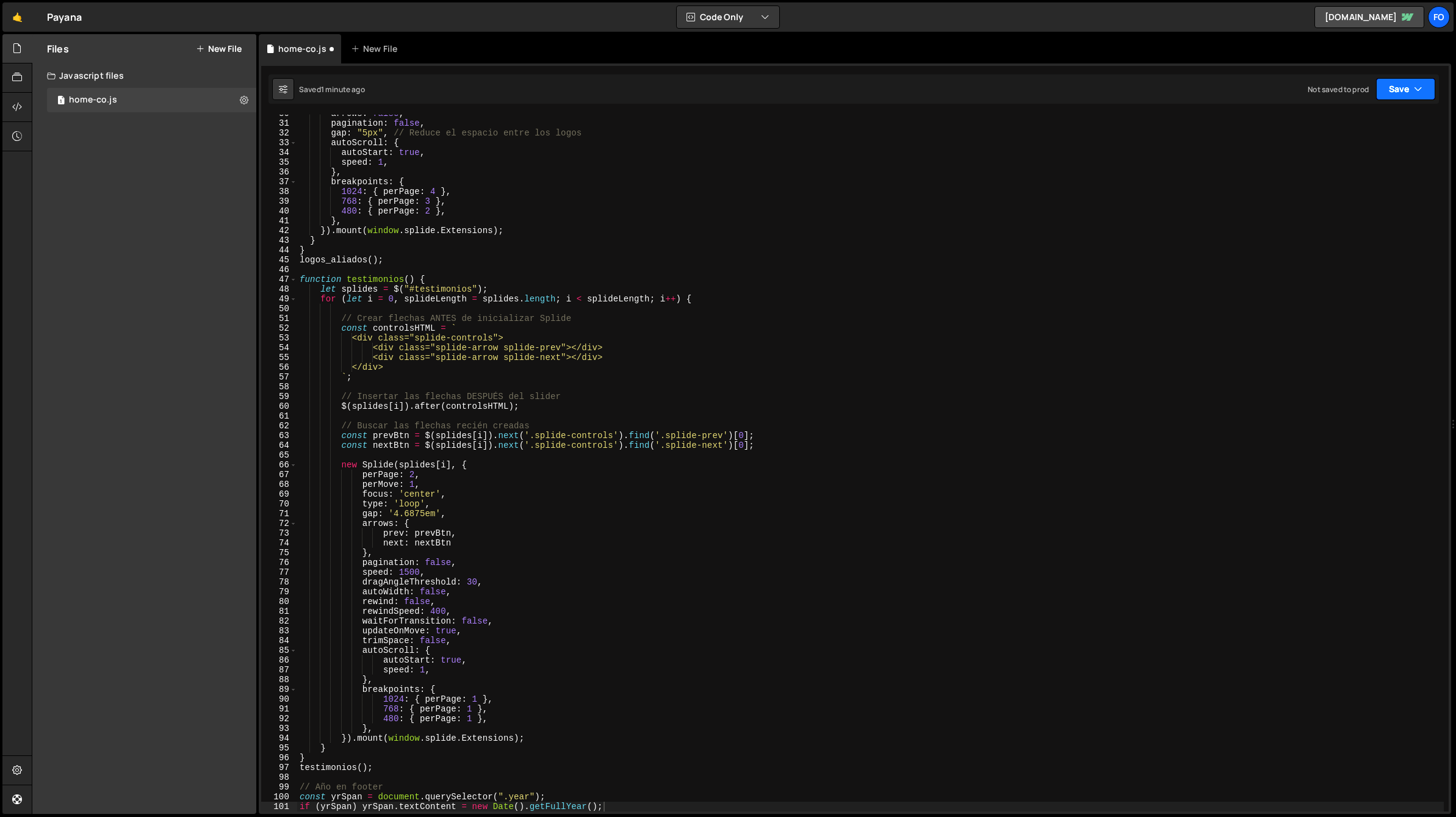
click at [1416, 96] on button "Save" at bounding box center [1406, 89] width 59 height 22
click at [1381, 117] on div "Save to Staging S" at bounding box center [1364, 118] width 127 height 12
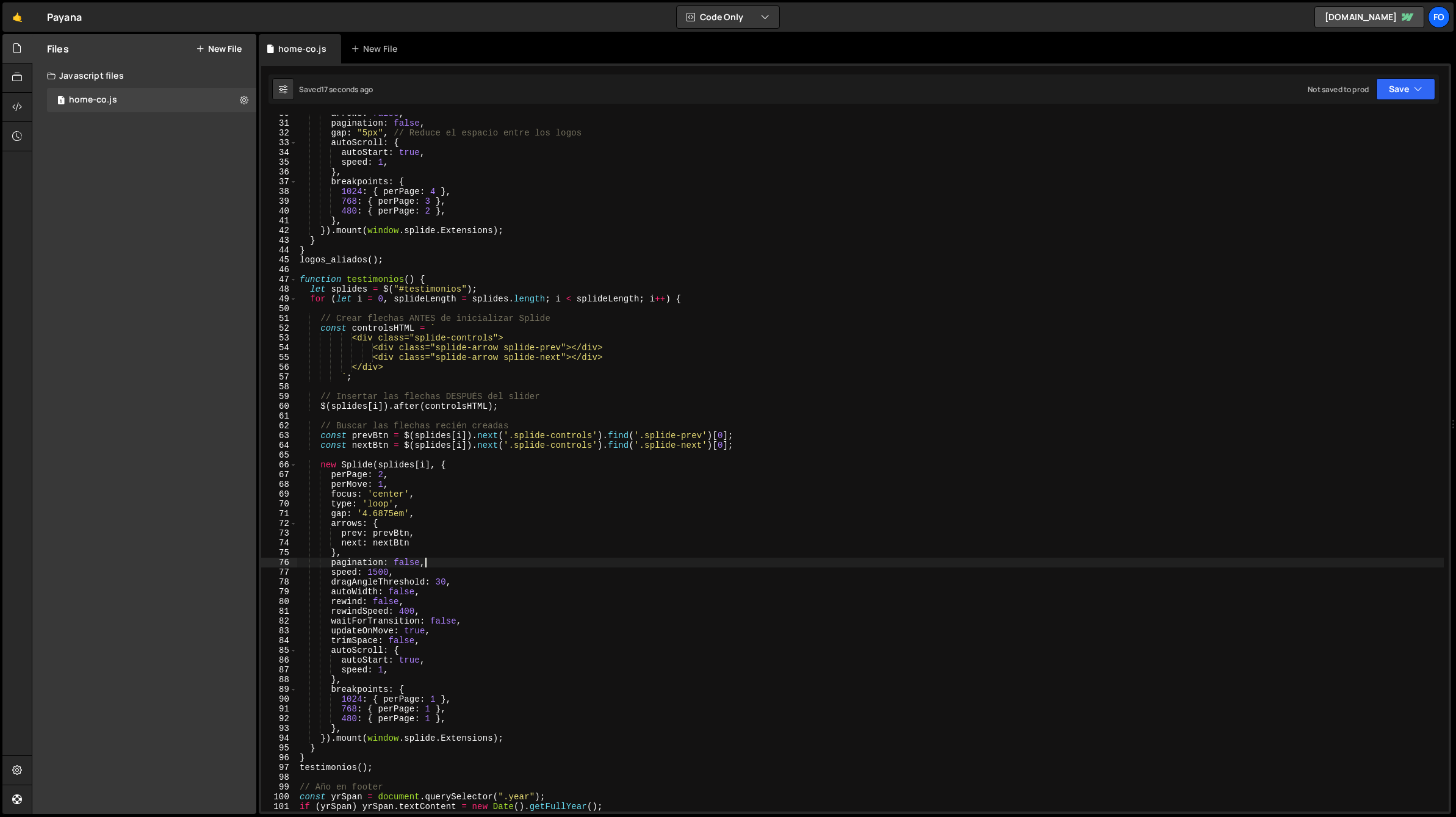
click at [456, 561] on div "arrows : false , pagination : false , gap : "5px" , // Reduce el espacio entre …" at bounding box center [870, 467] width 1147 height 717
click at [1391, 90] on button "Save" at bounding box center [1406, 89] width 59 height 22
click at [1367, 112] on button "Save to Staging S Saved 43 seconds ago" at bounding box center [1365, 127] width 146 height 39
click at [468, 256] on div "arrows : false , pagination : false , gap : "5px" , // Reduce el espacio entre …" at bounding box center [870, 467] width 1147 height 717
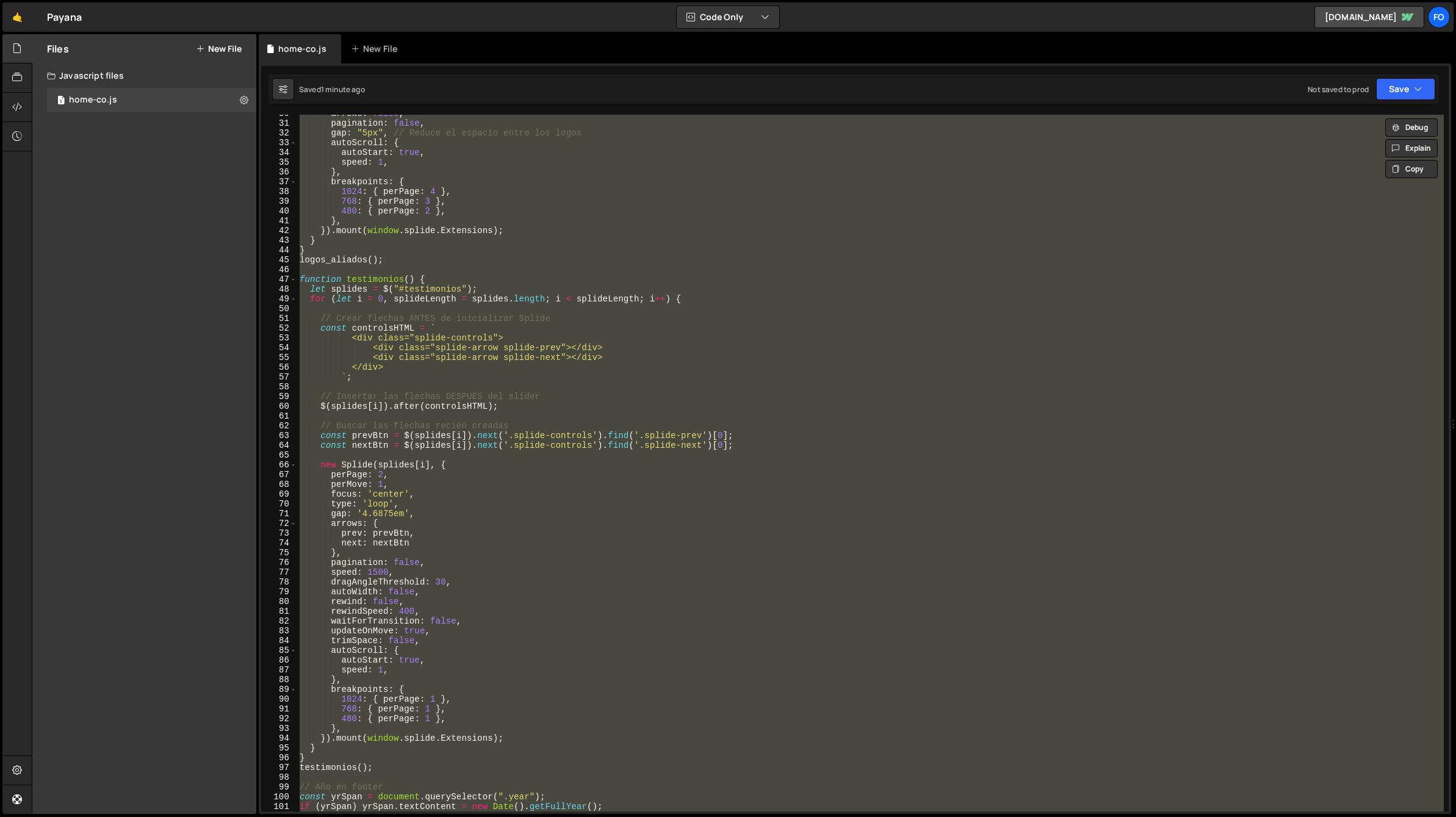
paste textarea
type textarea "if (yrSpan) yrSpan.textContent = new Date().getFullYear();"
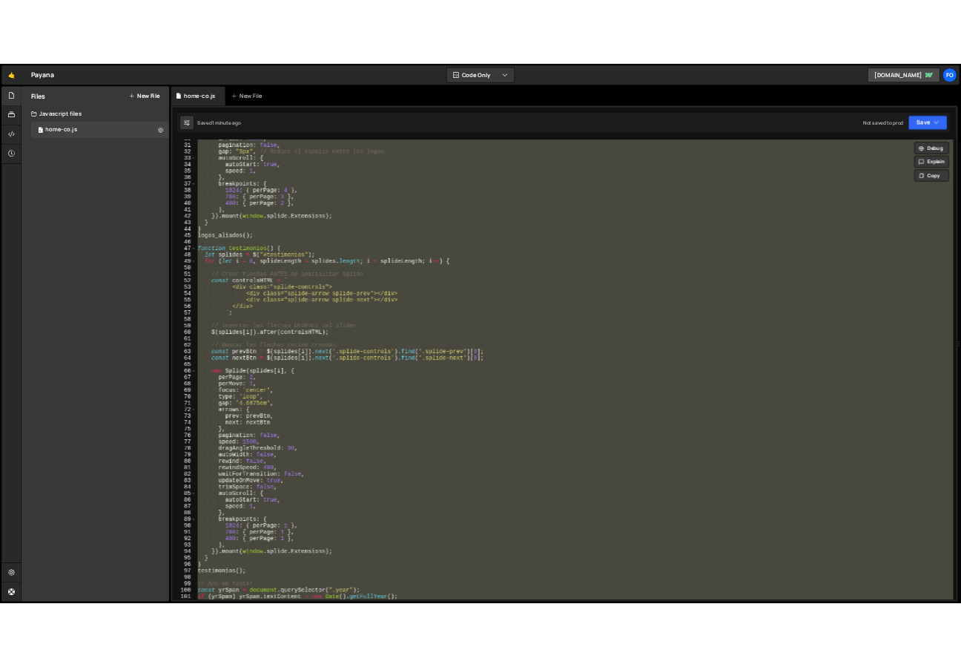
scroll to position [435, 0]
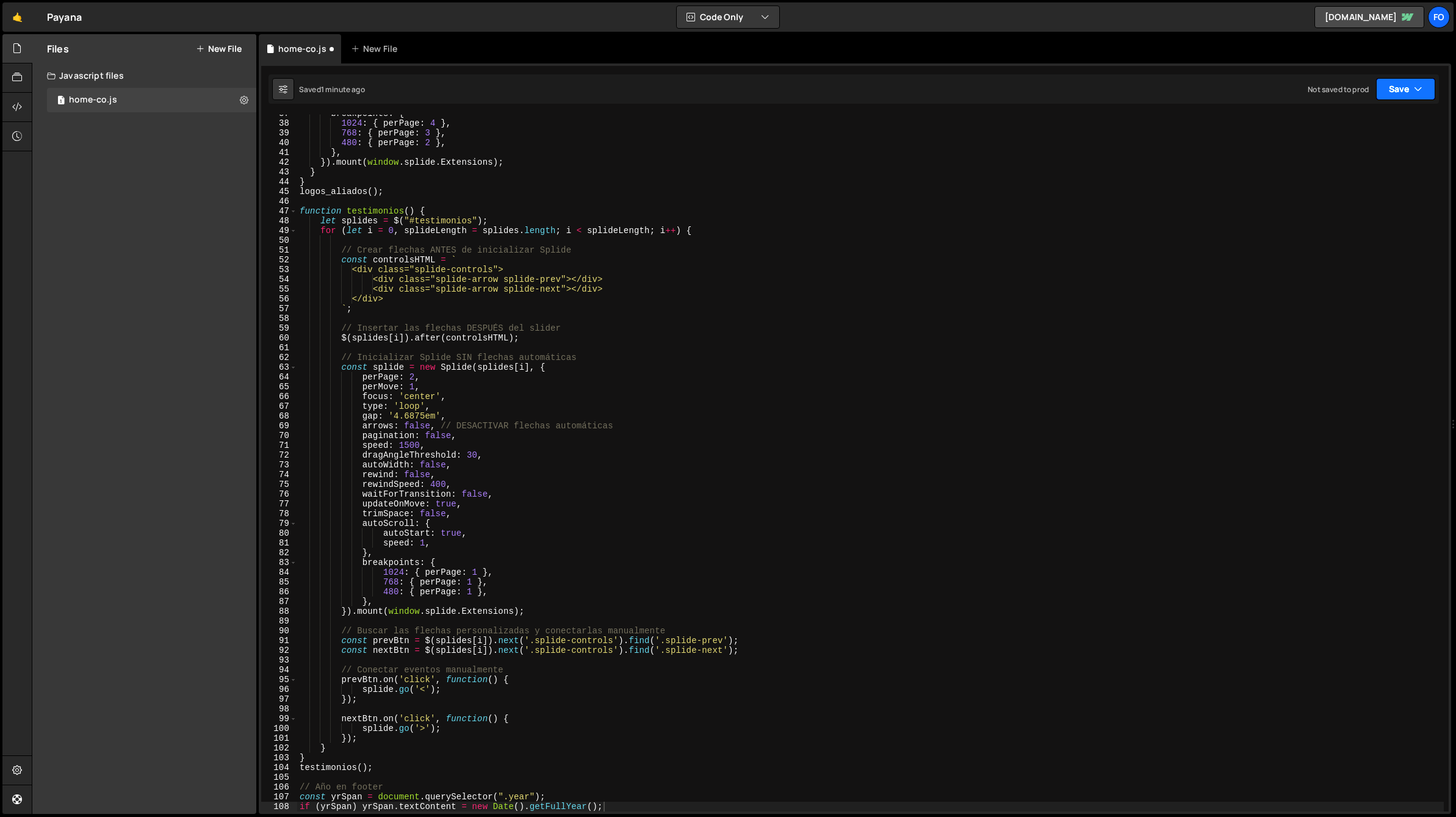
click at [1386, 81] on button "Save" at bounding box center [1406, 89] width 59 height 22
click at [1379, 113] on div "Save to Staging S" at bounding box center [1364, 118] width 127 height 12
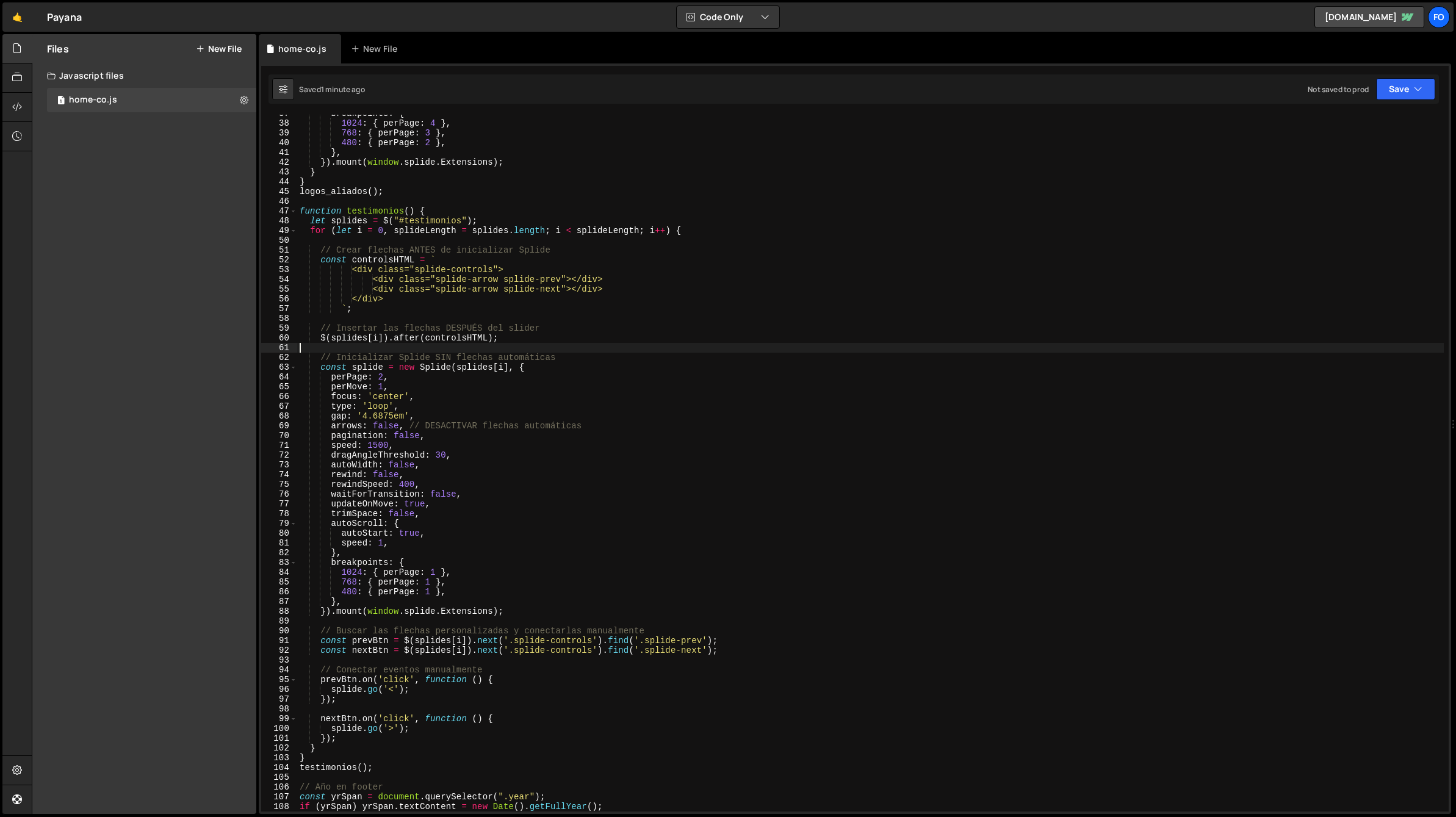
click at [525, 348] on div "breakpoints : { 1024 : { perPage : 4 } , 768 : { perPage : 3 } , 480 : { perPag…" at bounding box center [870, 467] width 1147 height 717
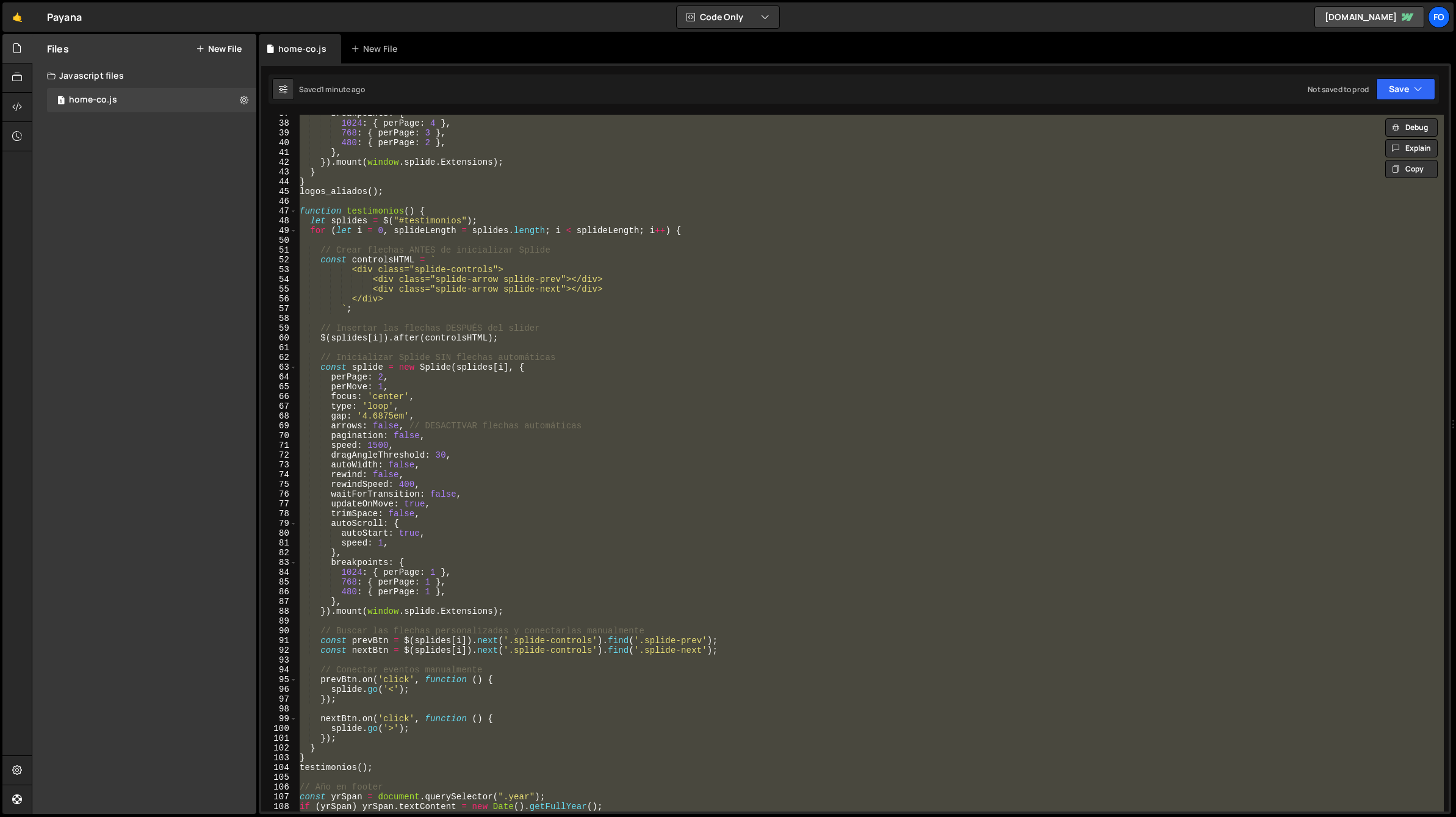
paste textarea
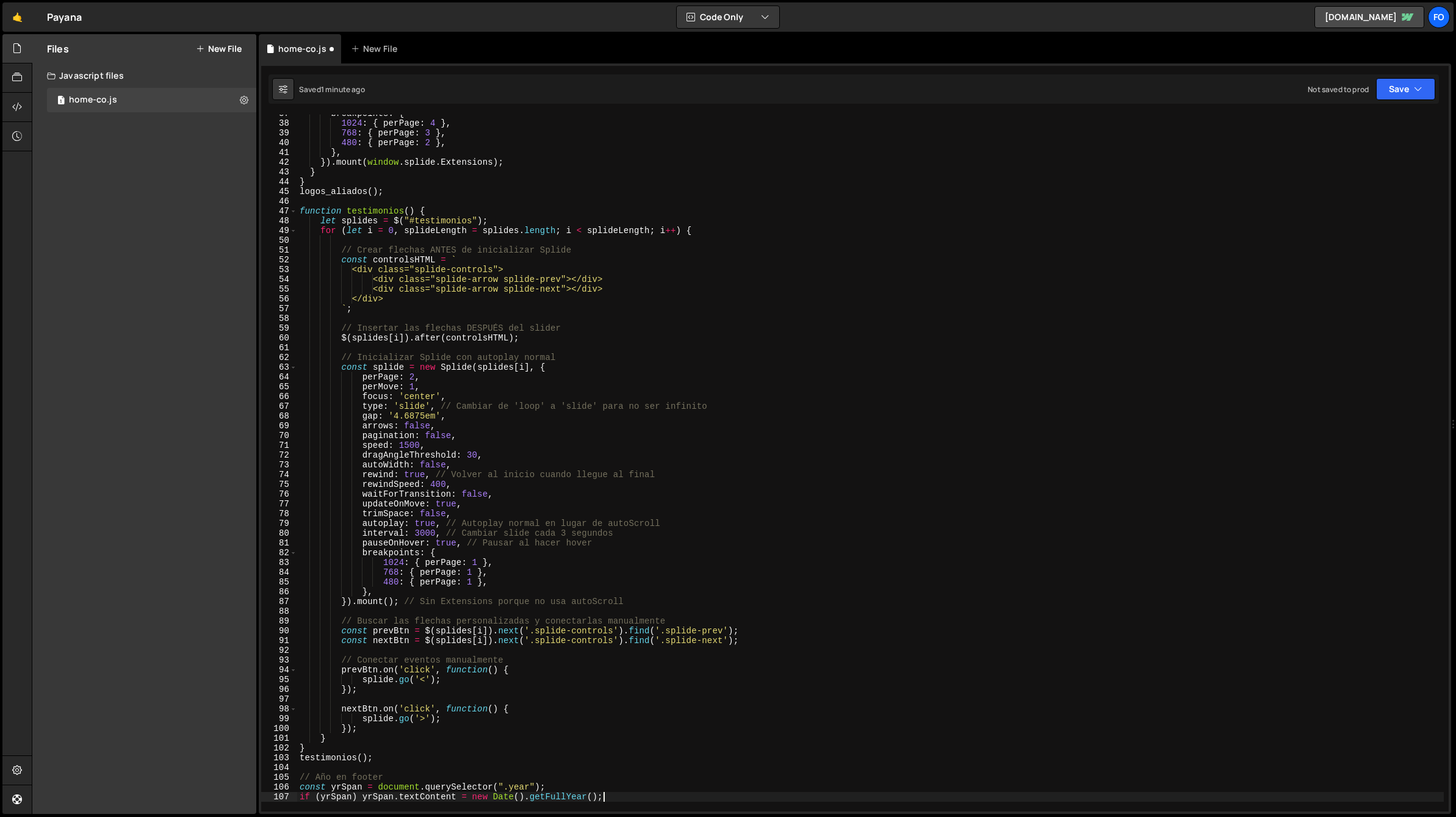
click at [1391, 103] on div "Saved 1 minute ago Not saved to prod Upgrade to Edit Save Save to Staging S Sav…" at bounding box center [853, 89] width 1171 height 30
click at [1393, 95] on button "Save" at bounding box center [1406, 89] width 59 height 22
click at [1374, 127] on div "Saved 1 minute ago" at bounding box center [1364, 132] width 127 height 15
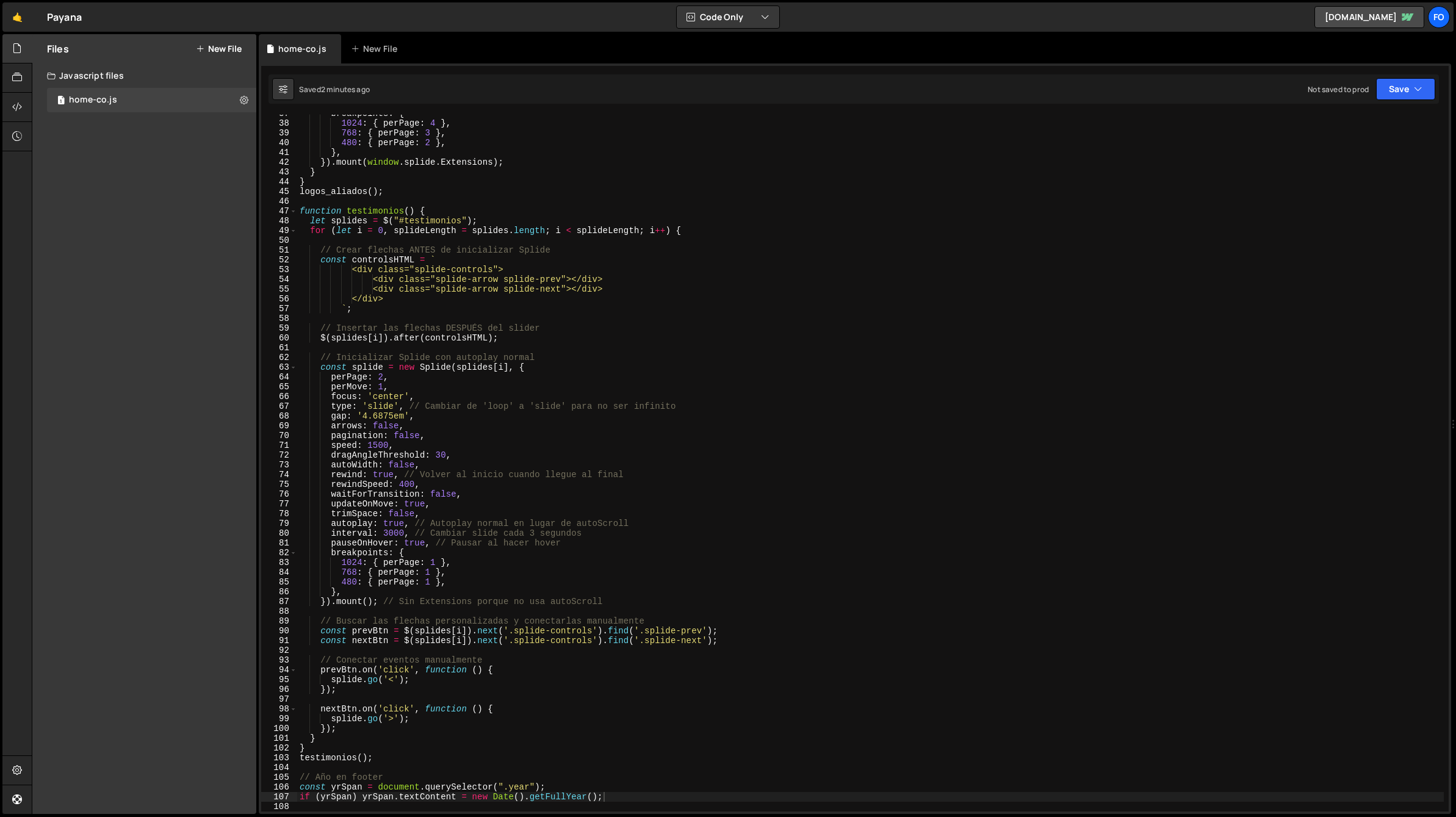
type textarea "// Insertar las flechas DESPUÉS del slider"
click at [639, 325] on div "breakpoints : { 1024 : { perPage : 4 } , 768 : { perPage : 3 } , 480 : { perPag…" at bounding box center [870, 467] width 1147 height 717
type input "carrusel-clientes-home"
click at [605, 397] on div "breakpoints : { 1024 : { perPage : 4 } , 768 : { perPage : 3 } , 480 : { perPag…" at bounding box center [870, 467] width 1147 height 717
click at [1178, 509] on div "breakpoints : { 1024 : { perPage : 4 } , 768 : { perPage : 3 } , 480 : { perPag…" at bounding box center [870, 467] width 1147 height 717
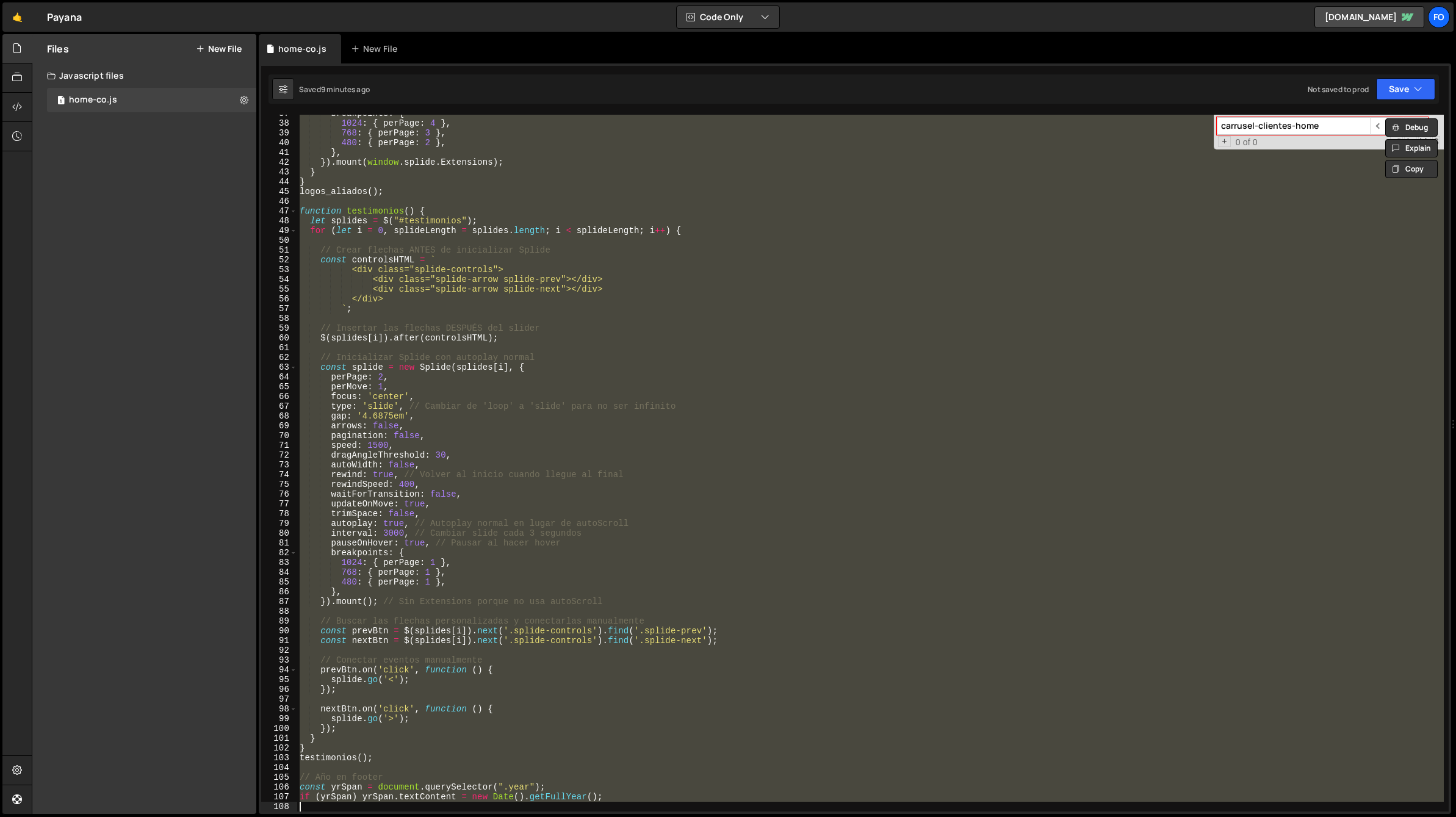
paste textarea
type textarea "if (yrSpan) yrSpan.textContent = new Date().getFullYear();"
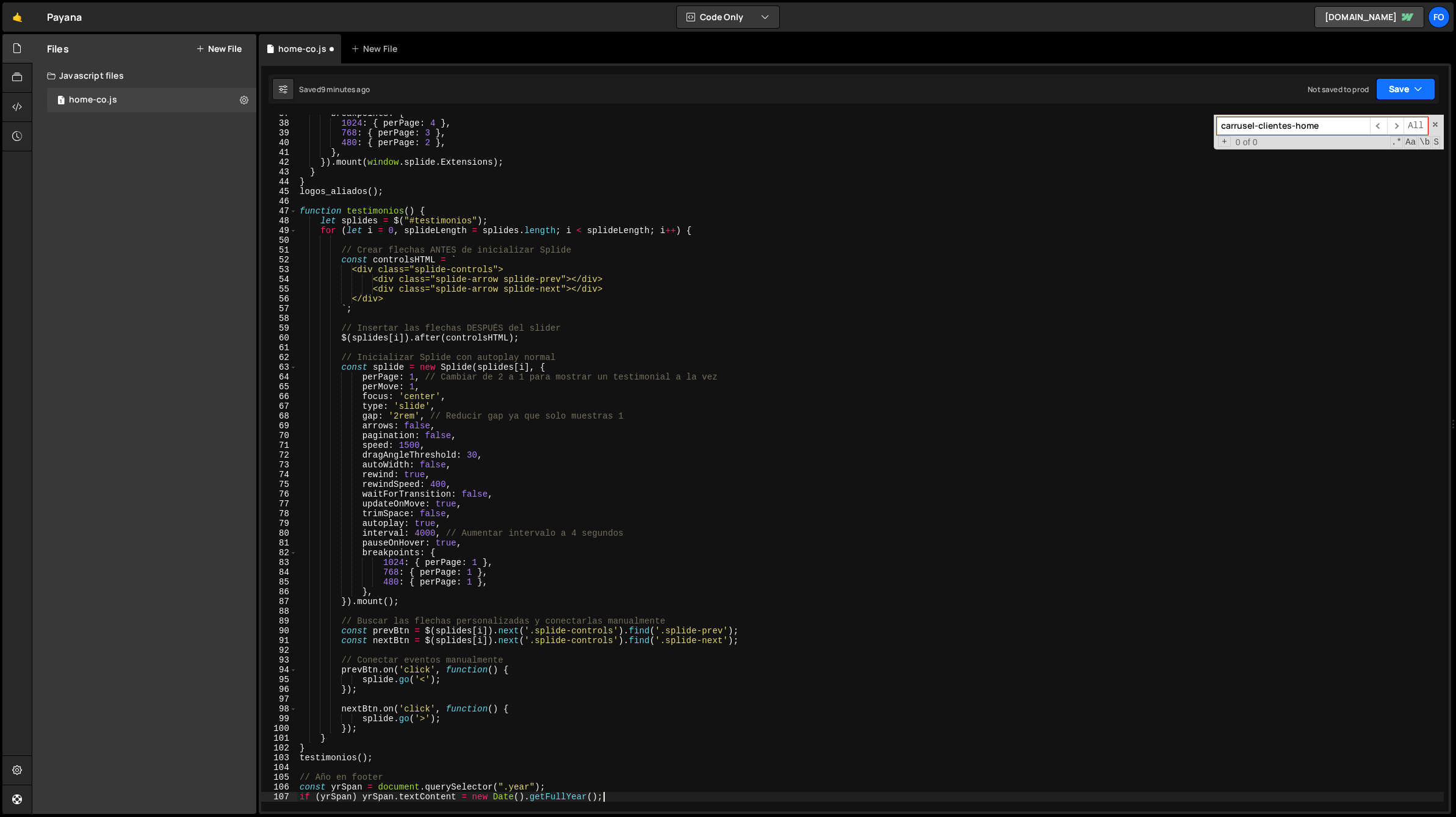
click at [1388, 80] on button "Save" at bounding box center [1406, 89] width 59 height 22
click at [1324, 141] on button "Save to Staging S Saved 9 minutes ago" at bounding box center [1365, 127] width 146 height 39
